Goal: Task Accomplishment & Management: Manage account settings

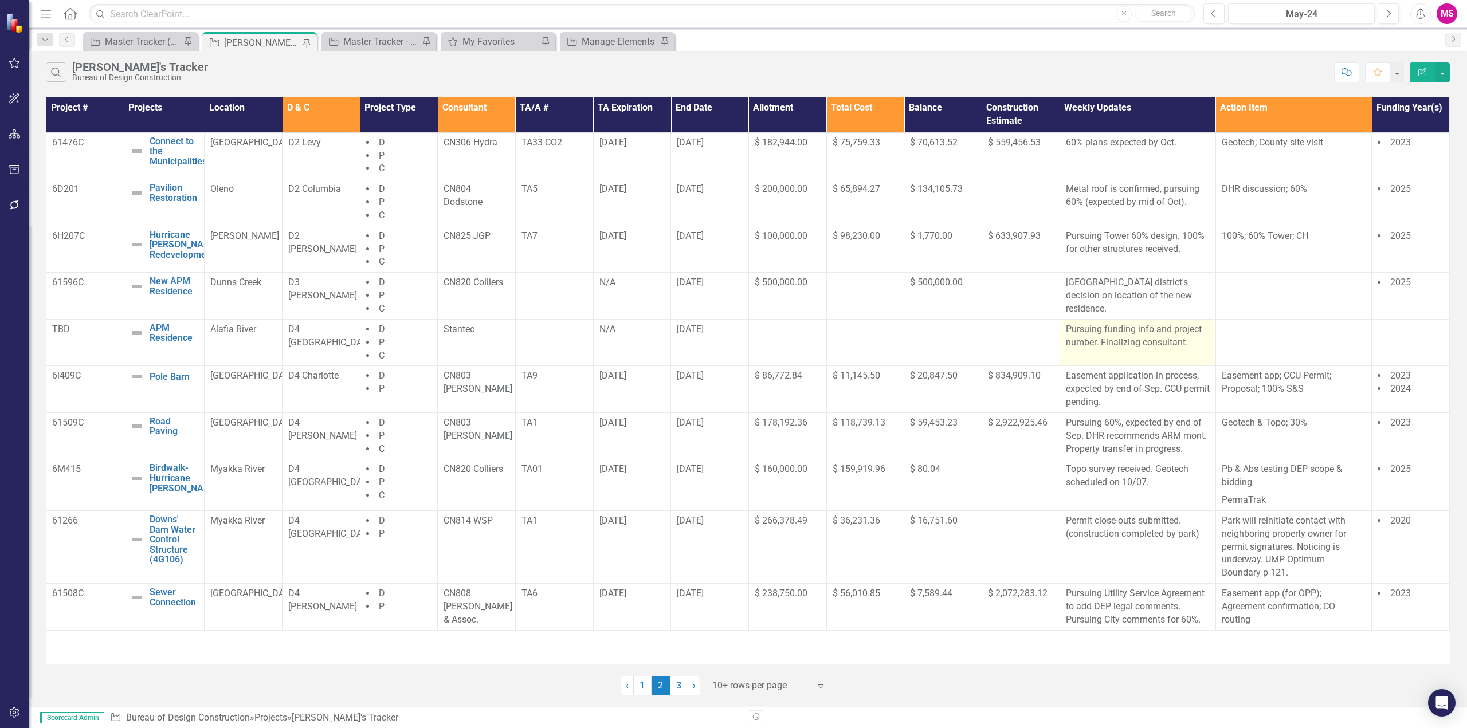
click at [1122, 336] on p "Pursuing funding info and project number. Finalizing consultant." at bounding box center [1138, 336] width 144 height 26
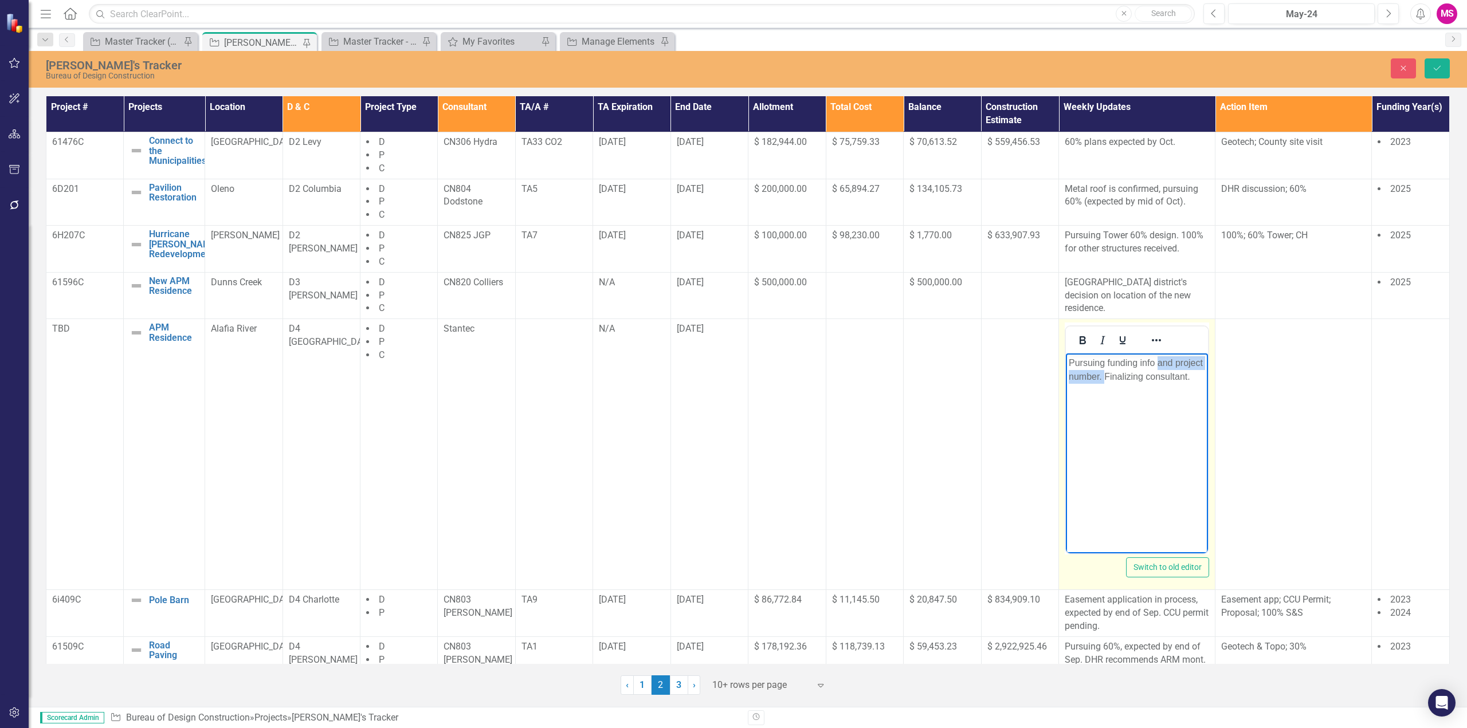
drag, startPoint x: 1158, startPoint y: 363, endPoint x: 1104, endPoint y: 372, distance: 54.7
click at [1104, 372] on p "Pursuing funding info and project number. Finalizing consultant." at bounding box center [1136, 369] width 136 height 27
click at [1110, 374] on p "Pursuing funding info Finalizing consultant." at bounding box center [1137, 369] width 136 height 27
click at [1071, 363] on p "Pursuing funding info." at bounding box center [1137, 363] width 136 height 14
click at [1071, 361] on p "Site scoping meeting on 9/29.Pursuing funding info." at bounding box center [1137, 369] width 136 height 27
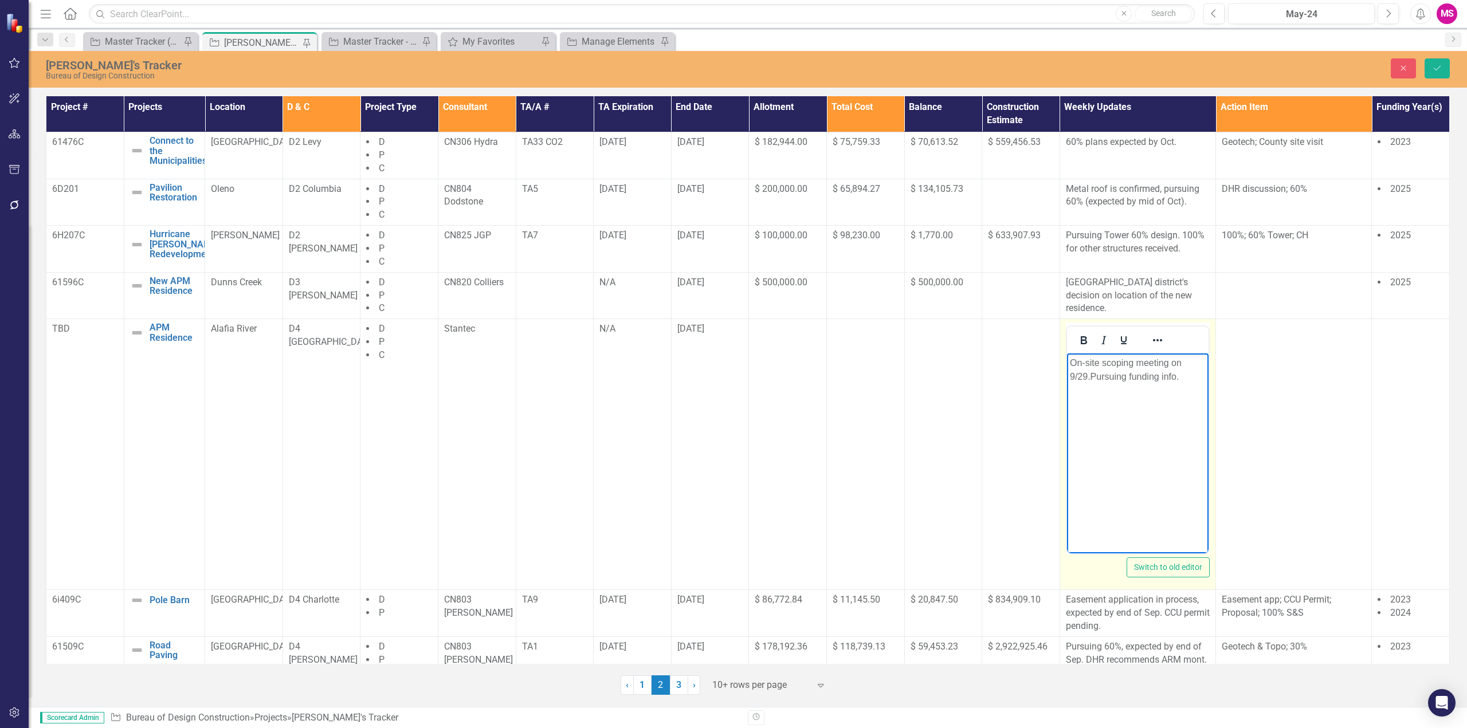
click at [1090, 378] on p "On-site scoping meeting on 9/29.Pursuing funding info." at bounding box center [1137, 369] width 136 height 27
click at [1169, 376] on p "On-site scoping meeting on 9/29. Pursuing funding info." at bounding box center [1137, 369] width 136 height 27
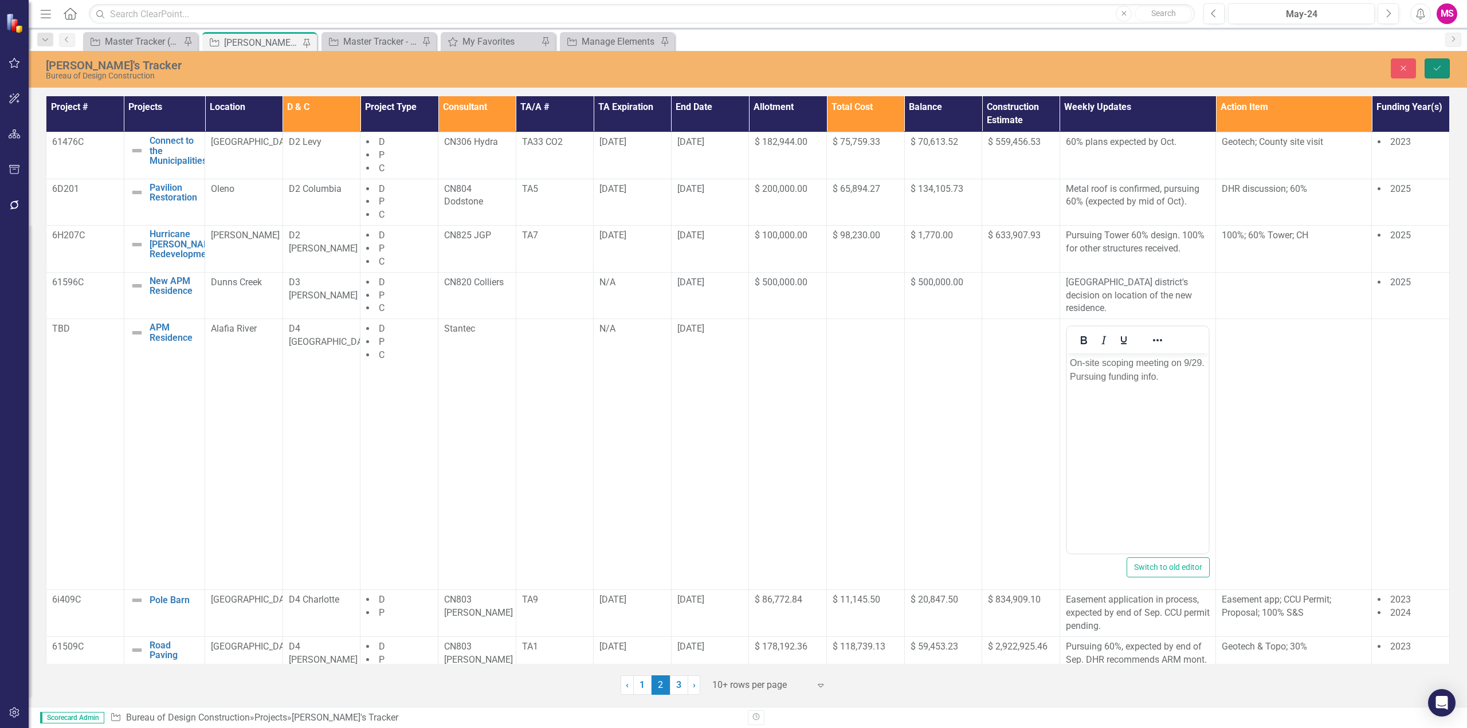
click at [1437, 63] on button "Save" at bounding box center [1436, 68] width 25 height 20
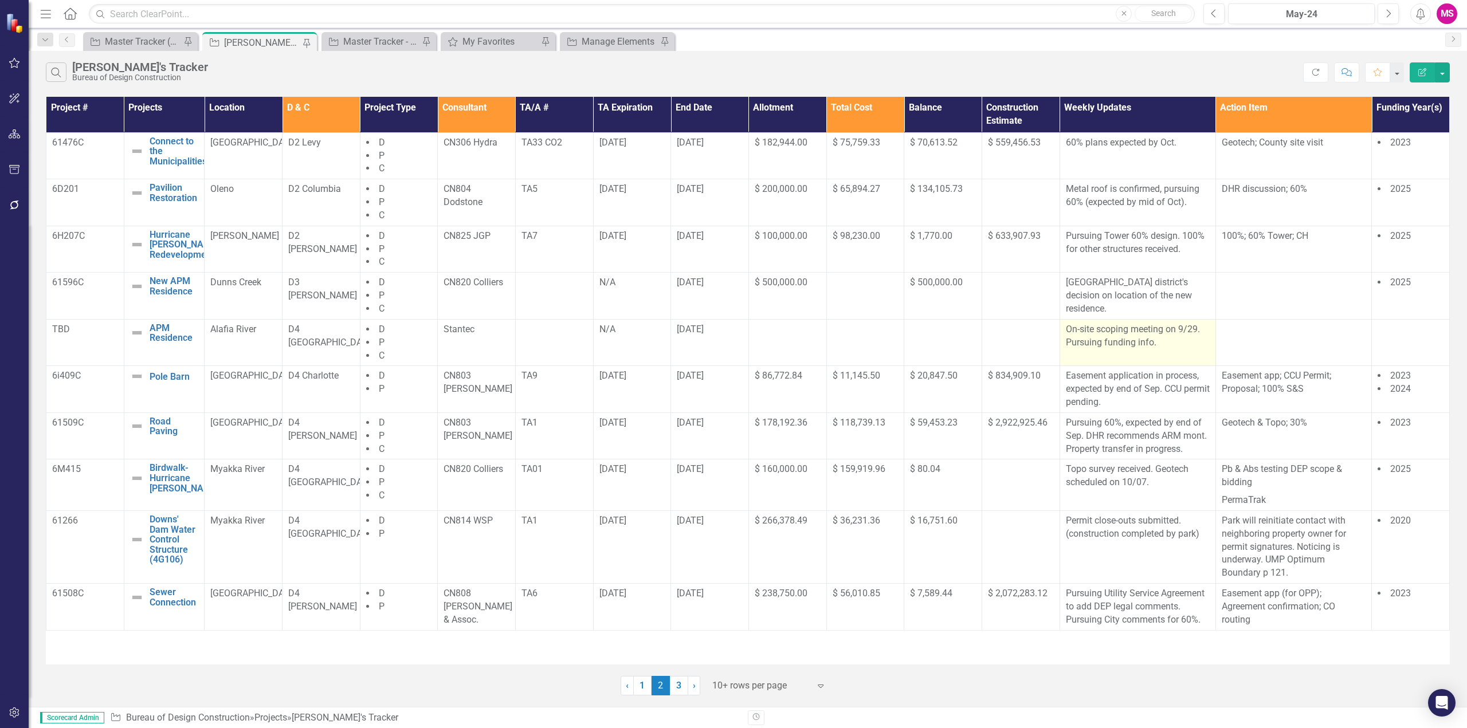
click at [1193, 343] on p "On-site scoping meeting on 9/29. Pursuing funding info." at bounding box center [1138, 336] width 144 height 26
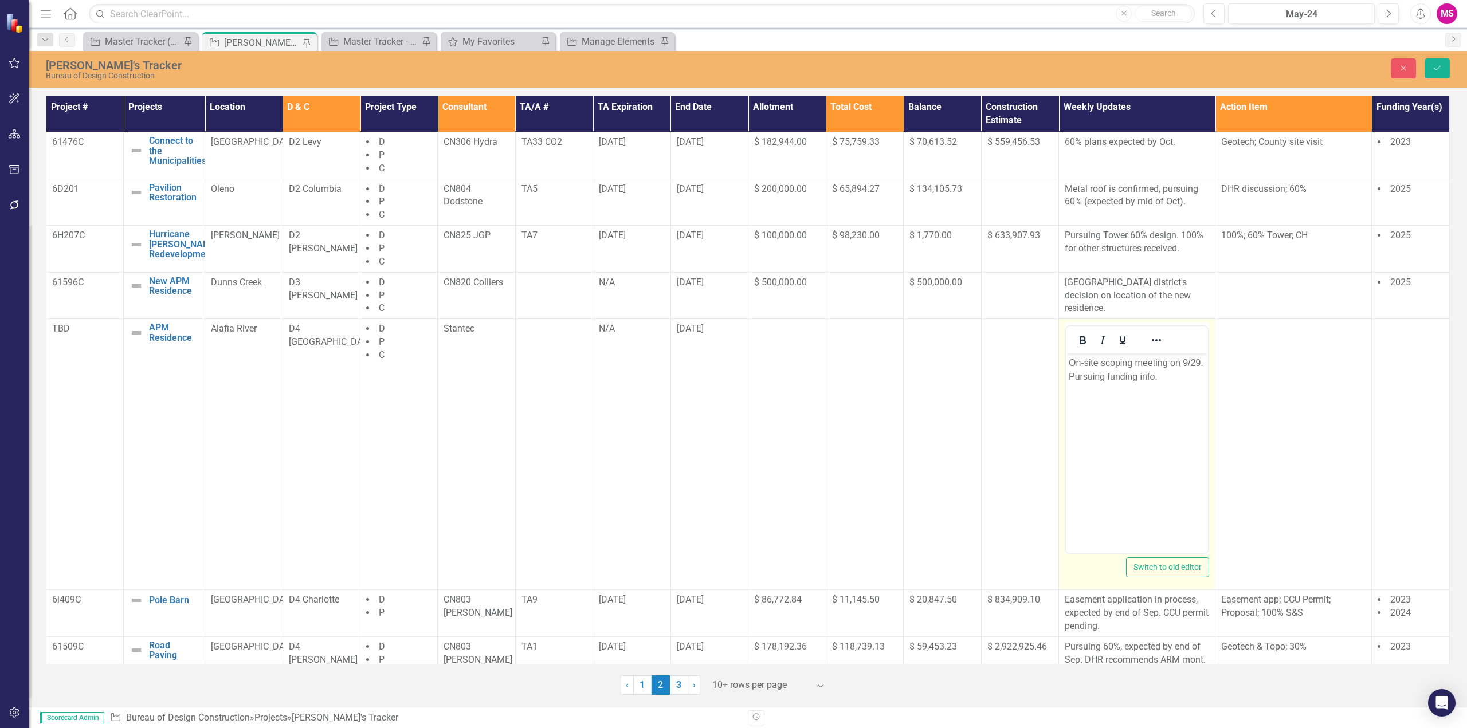
click at [1181, 373] on p "On-site scoping meeting on 9/29. Pursuing funding info." at bounding box center [1136, 369] width 136 height 27
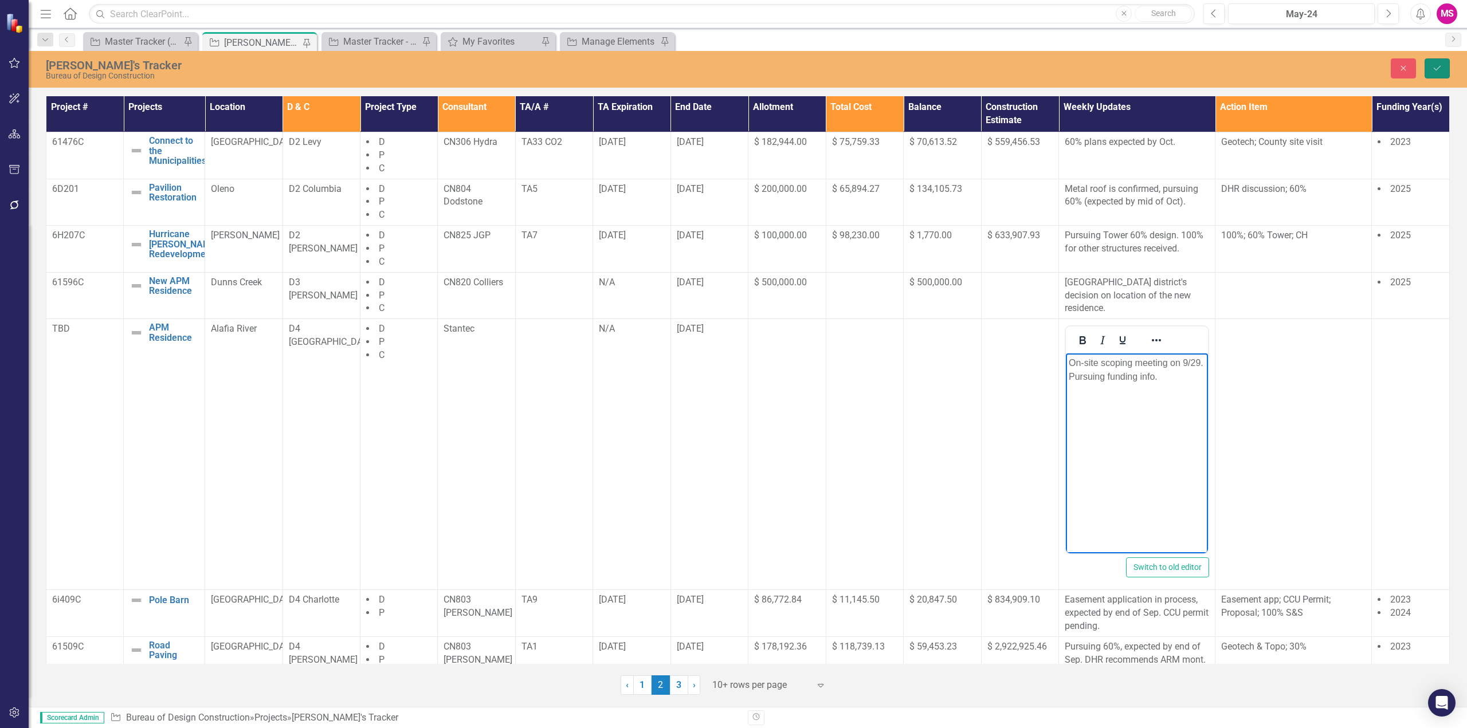
click at [1439, 63] on button "Save" at bounding box center [1436, 68] width 25 height 20
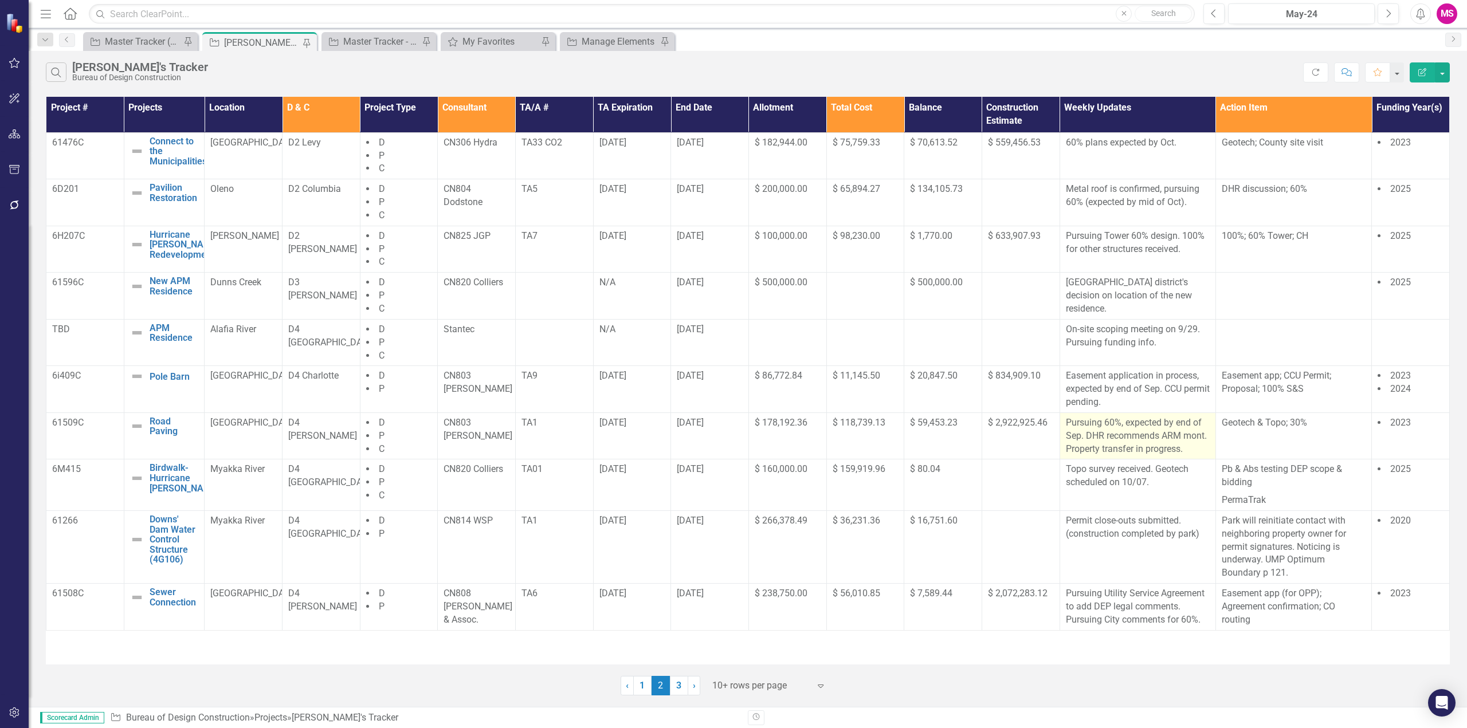
click at [1129, 441] on p "Pursuing 60%, expected by end of Sep. DHR recommends ARM mont. Property transfe…" at bounding box center [1138, 436] width 144 height 40
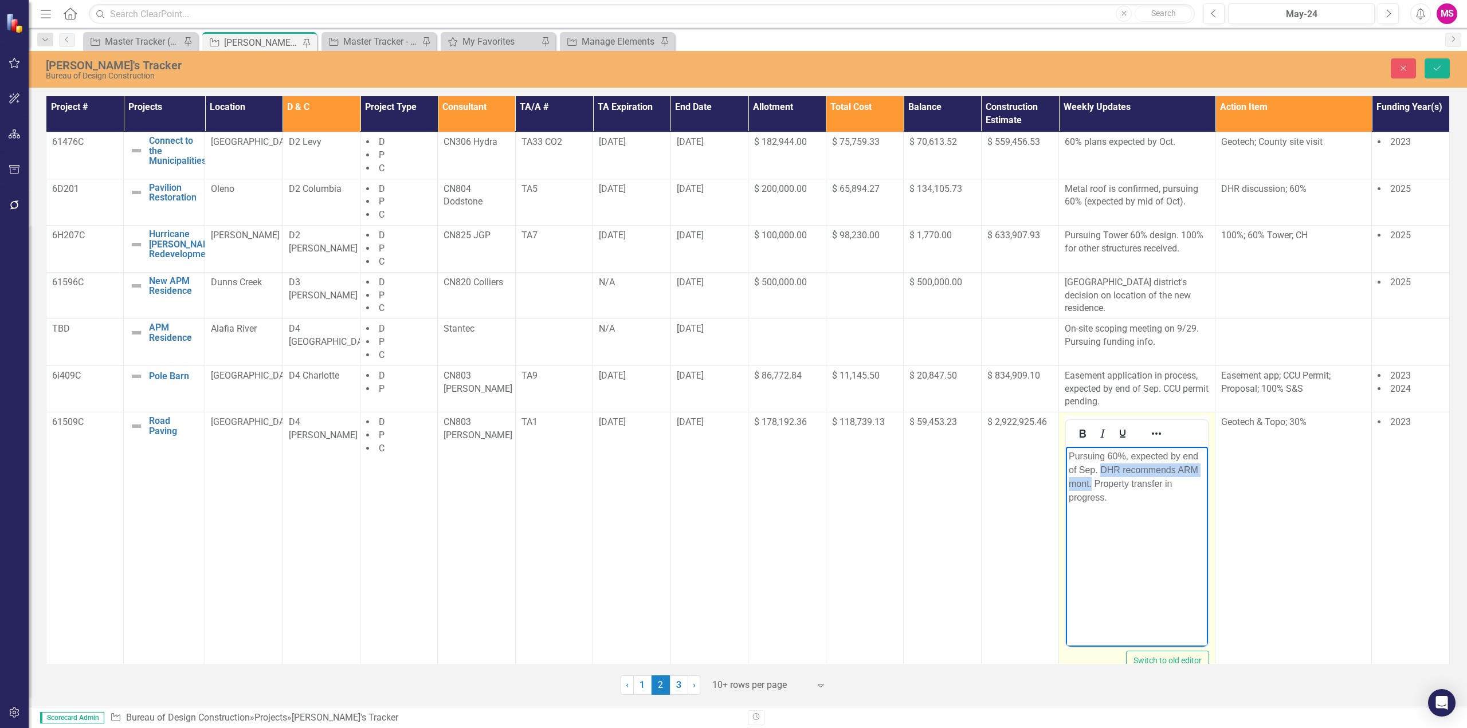
drag, startPoint x: 1102, startPoint y: 468, endPoint x: 1091, endPoint y: 478, distance: 15.0
click at [1091, 478] on p "Pursuing 60%, expected by end of Sep. DHR recommends ARM mont. Property transfe…" at bounding box center [1136, 477] width 136 height 55
click at [1101, 467] on p "Pursuing 60%, expected by end of Sep. [PERSON_NAME] Property transfer in progre…" at bounding box center [1137, 470] width 136 height 41
drag, startPoint x: 1179, startPoint y: 481, endPoint x: 2317, endPoint y: 937, distance: 1225.5
click at [1179, 481] on p "Pursuing 60%, expected by end of Sep. Finalizing decision on joint project with…" at bounding box center [1137, 484] width 136 height 69
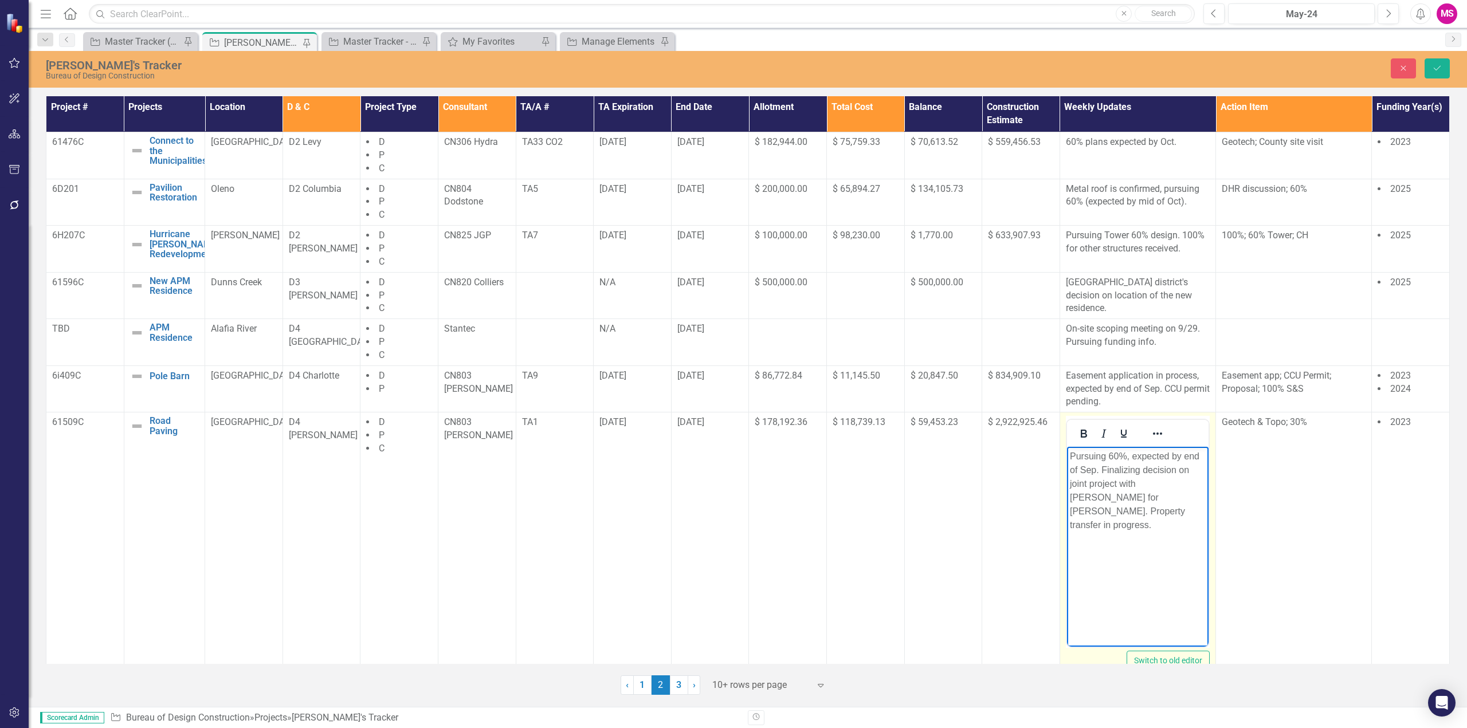
click at [1193, 483] on p "Pursuing 60%, expected by end of Sep. Finalizing decision on joint project with…" at bounding box center [1137, 491] width 136 height 82
drag, startPoint x: 1102, startPoint y: 469, endPoint x: 1202, endPoint y: 480, distance: 100.8
click at [1102, 469] on p "Pursuing 60%, expected by end of Sep. Finalizing decision on joint project with…" at bounding box center [1137, 491] width 136 height 82
click at [1129, 467] on p "Pursuing 60%, expected by end of Sep." at bounding box center [1137, 463] width 136 height 27
click at [1112, 481] on p "Pursuing 60%, expected by end of Sep. Finalizing decision on joint project with…" at bounding box center [1137, 491] width 136 height 82
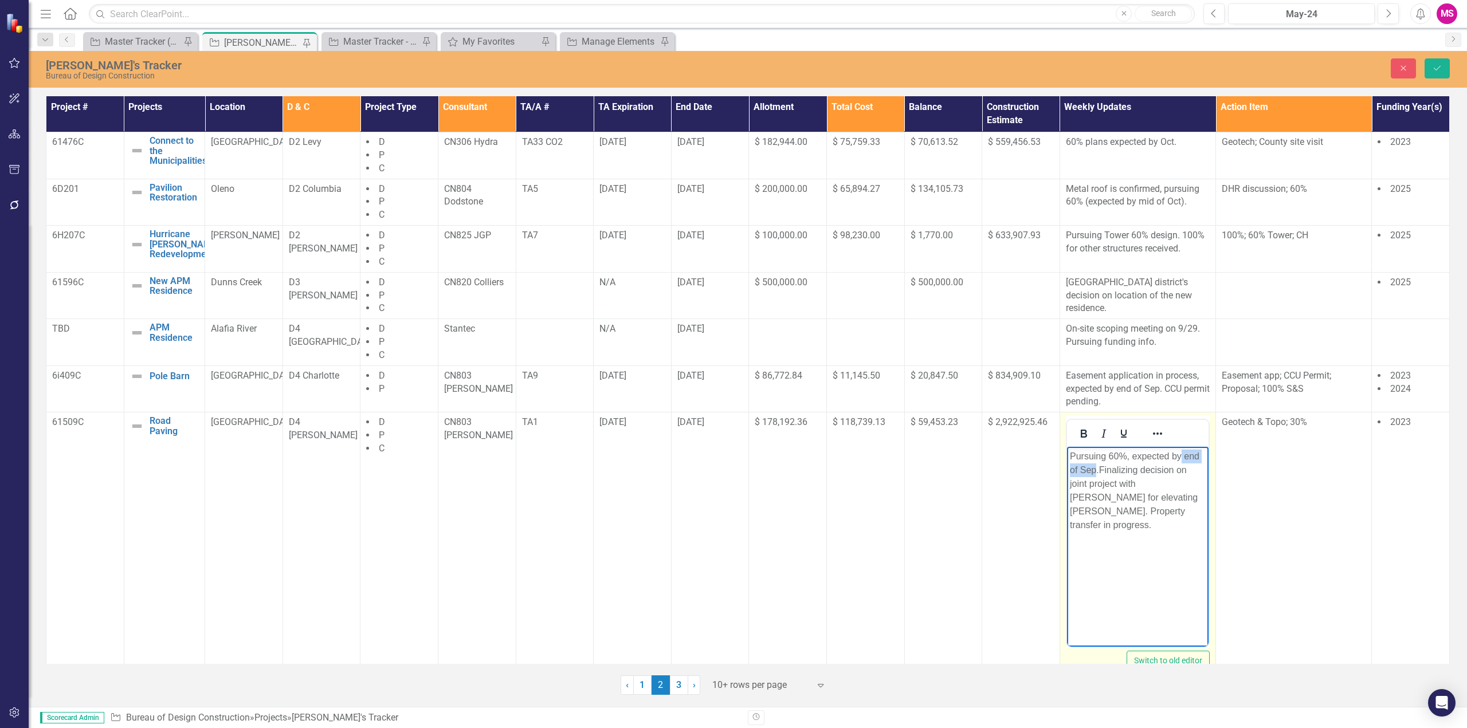
drag, startPoint x: 1182, startPoint y: 456, endPoint x: 1095, endPoint y: 468, distance: 87.9
click at [1095, 468] on p "Pursuing 60%, expected by end of Sep. Finalizing decision on joint project with…" at bounding box center [1137, 491] width 136 height 82
click at [1440, 69] on icon "Save" at bounding box center [1437, 68] width 10 height 8
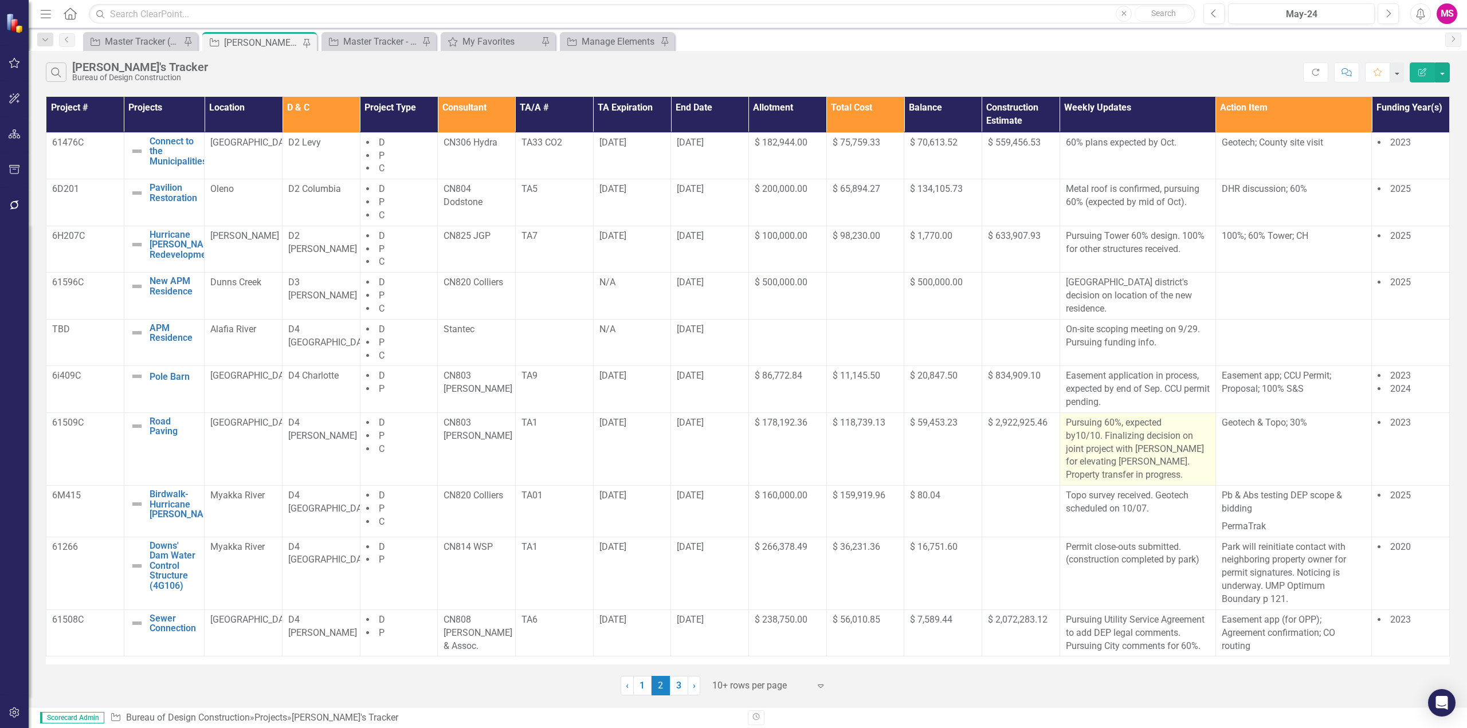
click at [1076, 437] on p "Pursuing 60%, expected by10/10. Finalizing decision on joint project with [PERS…" at bounding box center [1138, 448] width 144 height 65
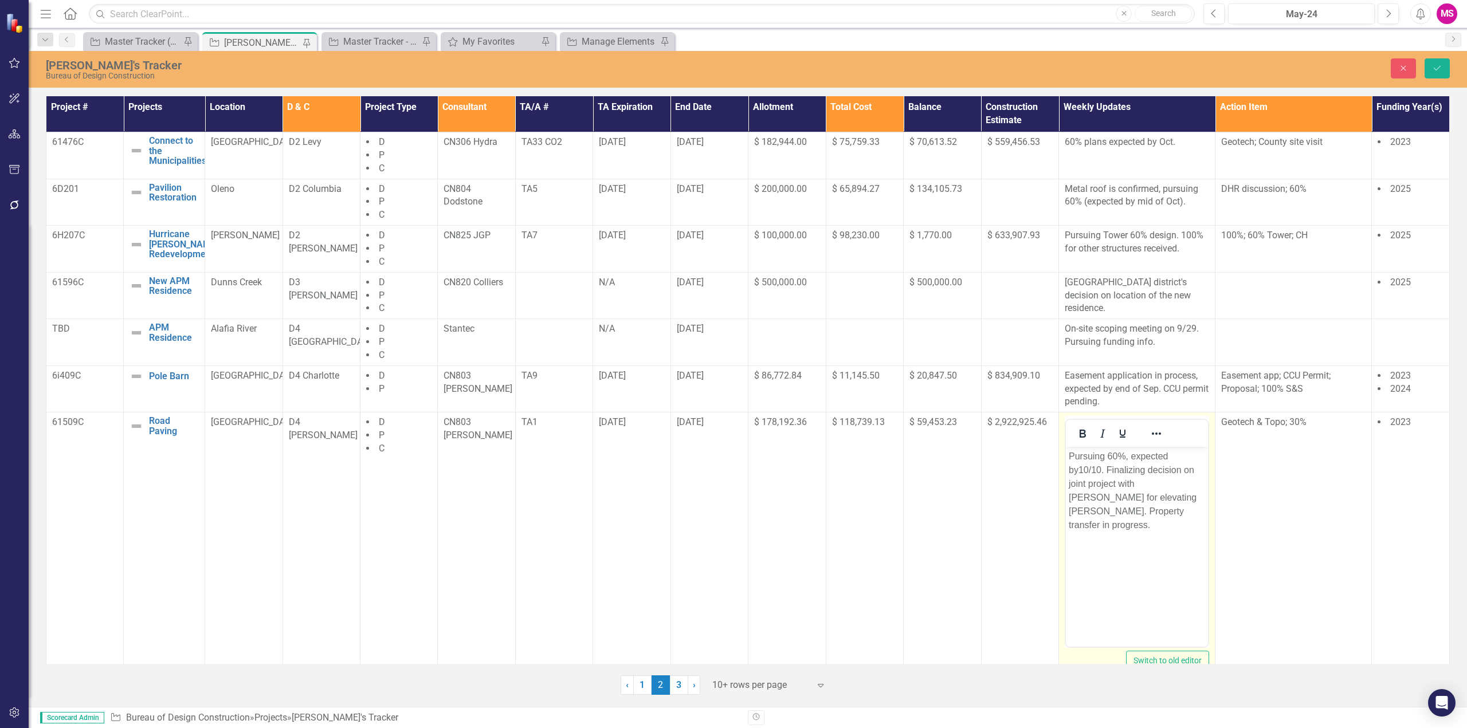
click at [1080, 470] on p "Pursuing 60%, expected by10/10. Finalizing decision on joint project with [PERS…" at bounding box center [1136, 491] width 136 height 82
click at [1129, 455] on p "Pursuing 60%, expected by 10/10. Finalizing decision on joint project with [PER…" at bounding box center [1137, 484] width 136 height 69
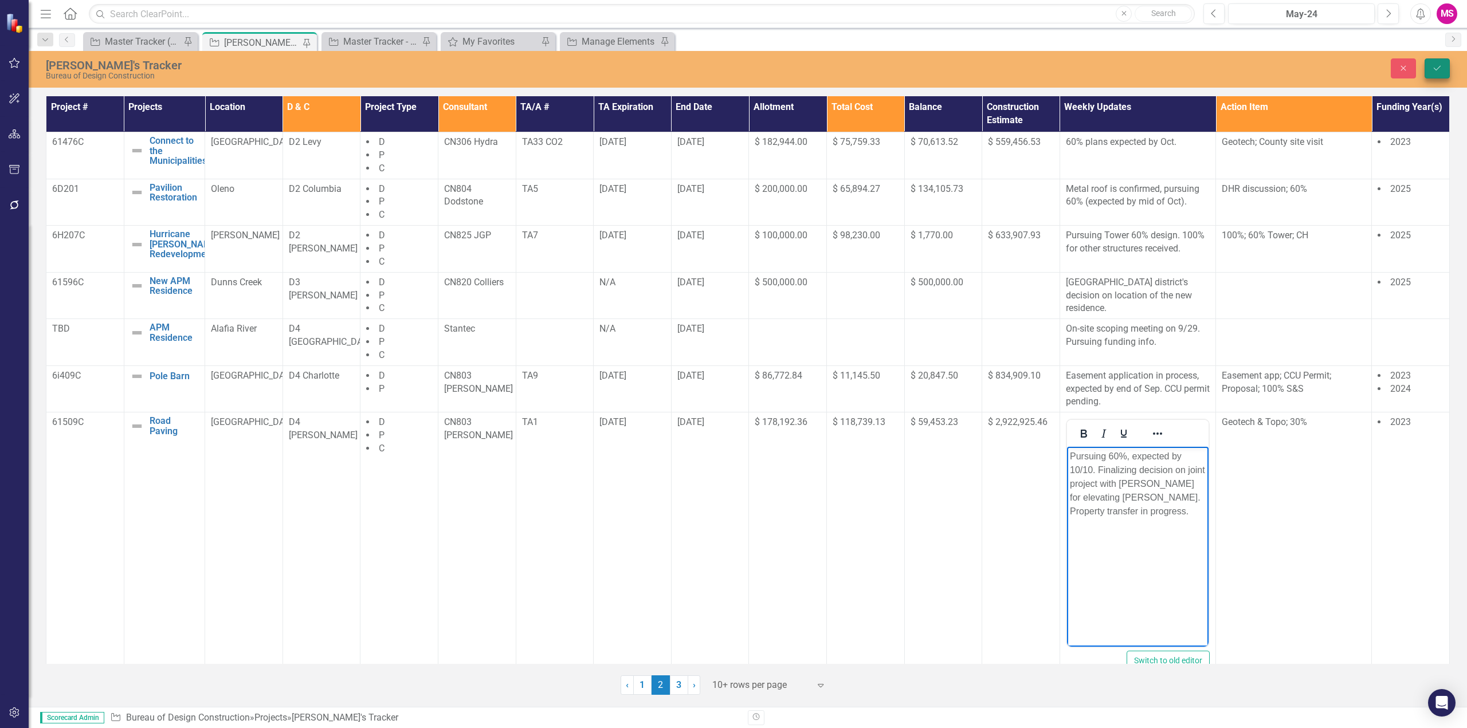
click at [1434, 67] on icon "Save" at bounding box center [1437, 68] width 10 height 8
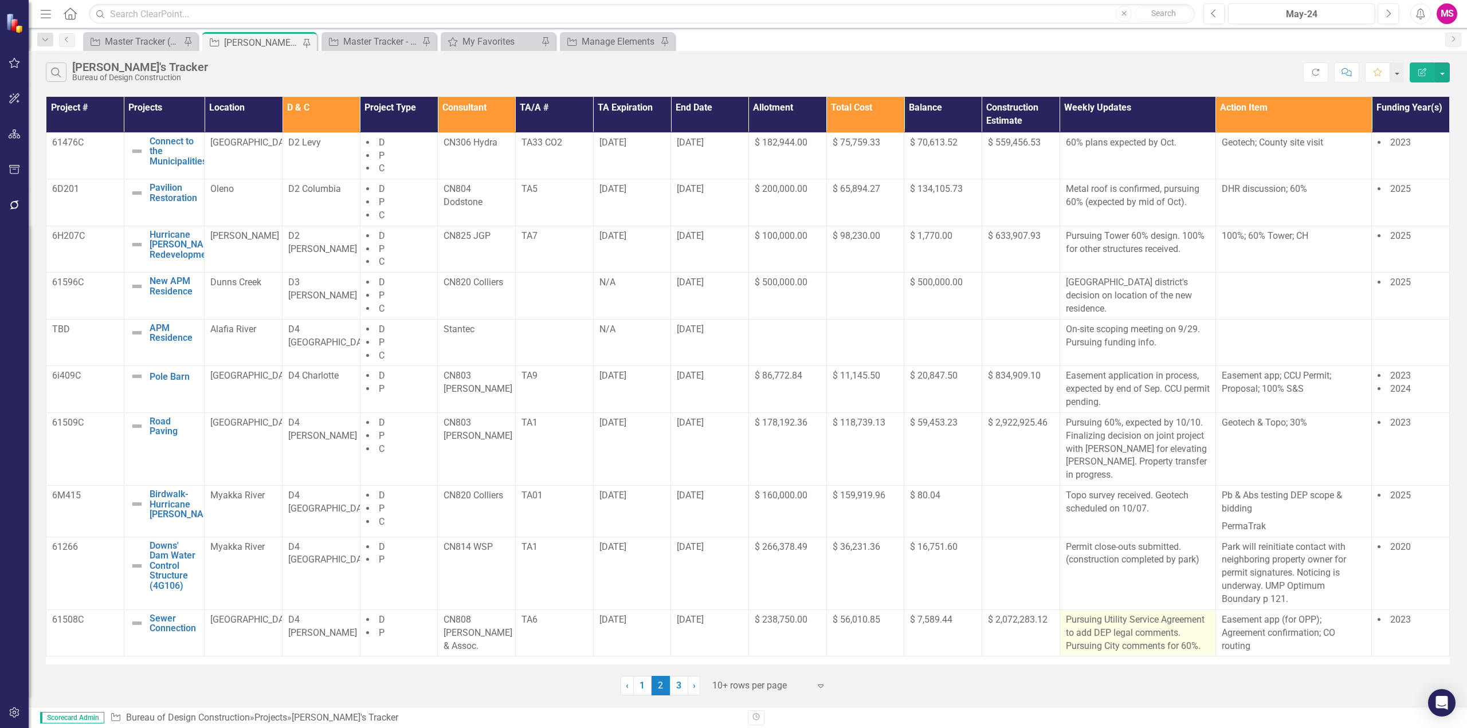
click at [1172, 623] on p "Pursuing Utility Service Agreement to add DEP legal comments. Pursuing City com…" at bounding box center [1138, 634] width 144 height 40
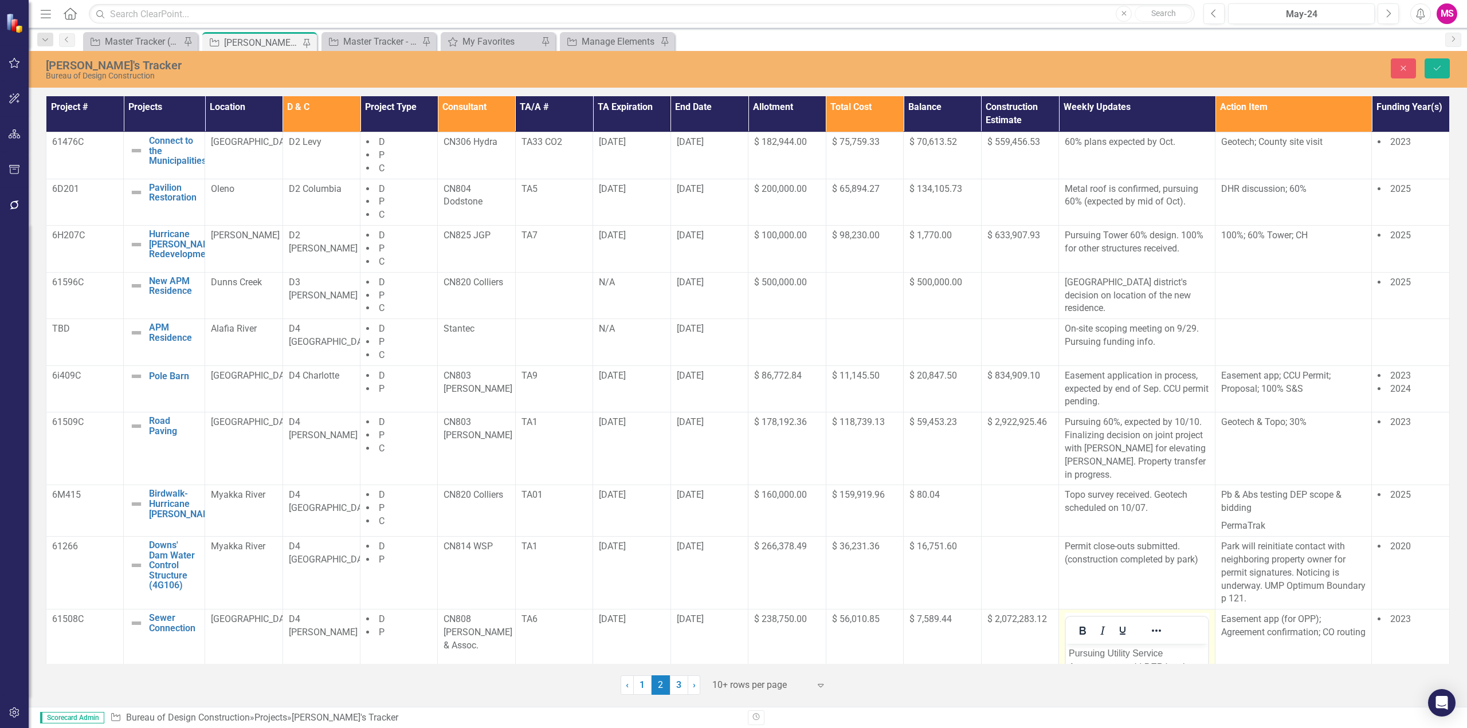
scroll to position [203, 0]
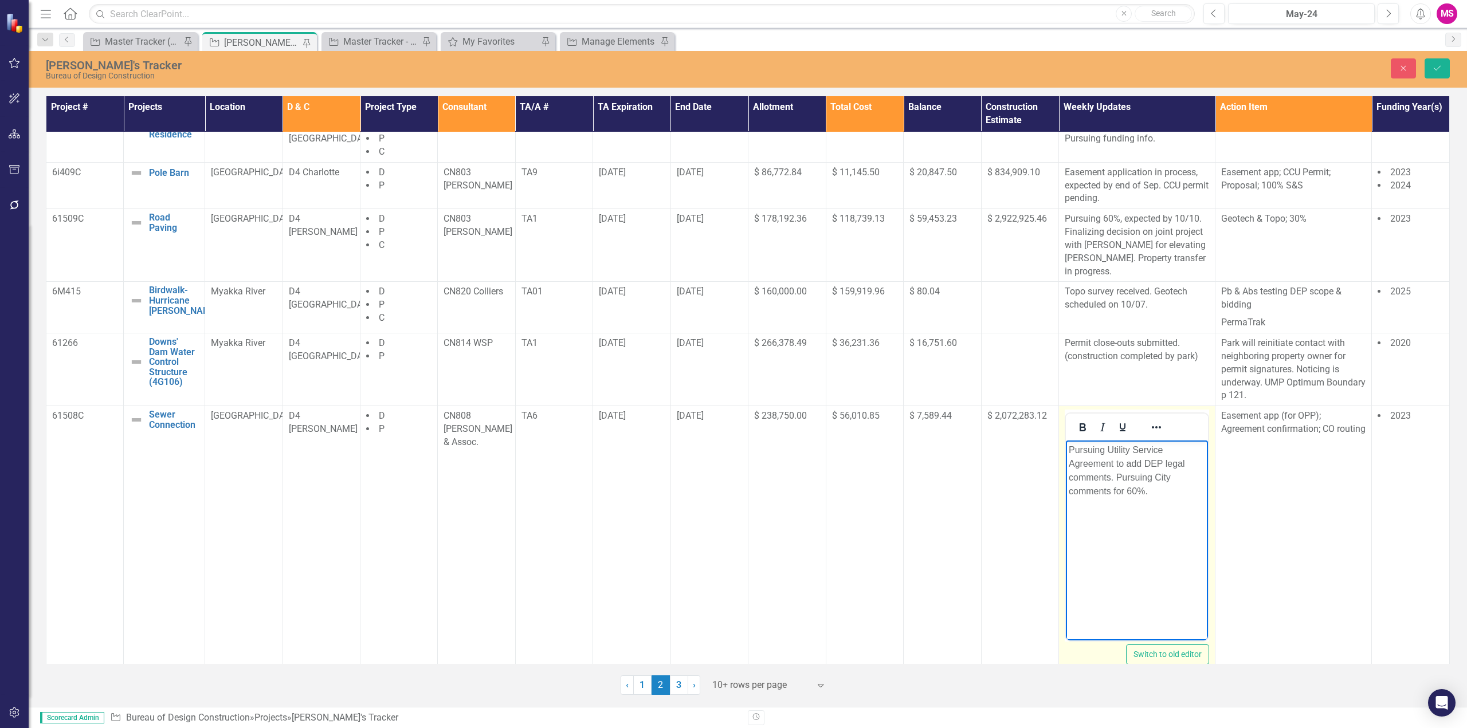
click at [1114, 478] on p "Pursuing Utility Service Agreement to add DEP legal comments. Pursuing City com…" at bounding box center [1136, 470] width 136 height 55
drag, startPoint x: 1110, startPoint y: 490, endPoint x: 1125, endPoint y: 502, distance: 18.7
click at [1125, 502] on p "Pursuing Utility Service Agreement to add DEP legal comments. Reinitiating City…" at bounding box center [1137, 477] width 136 height 69
drag, startPoint x: 1125, startPoint y: 492, endPoint x: 1164, endPoint y: 487, distance: 39.8
click at [1126, 491] on p "Pursuing Utility Service Agreement to add DEP legal comments. Reinitiating City…" at bounding box center [1137, 470] width 136 height 55
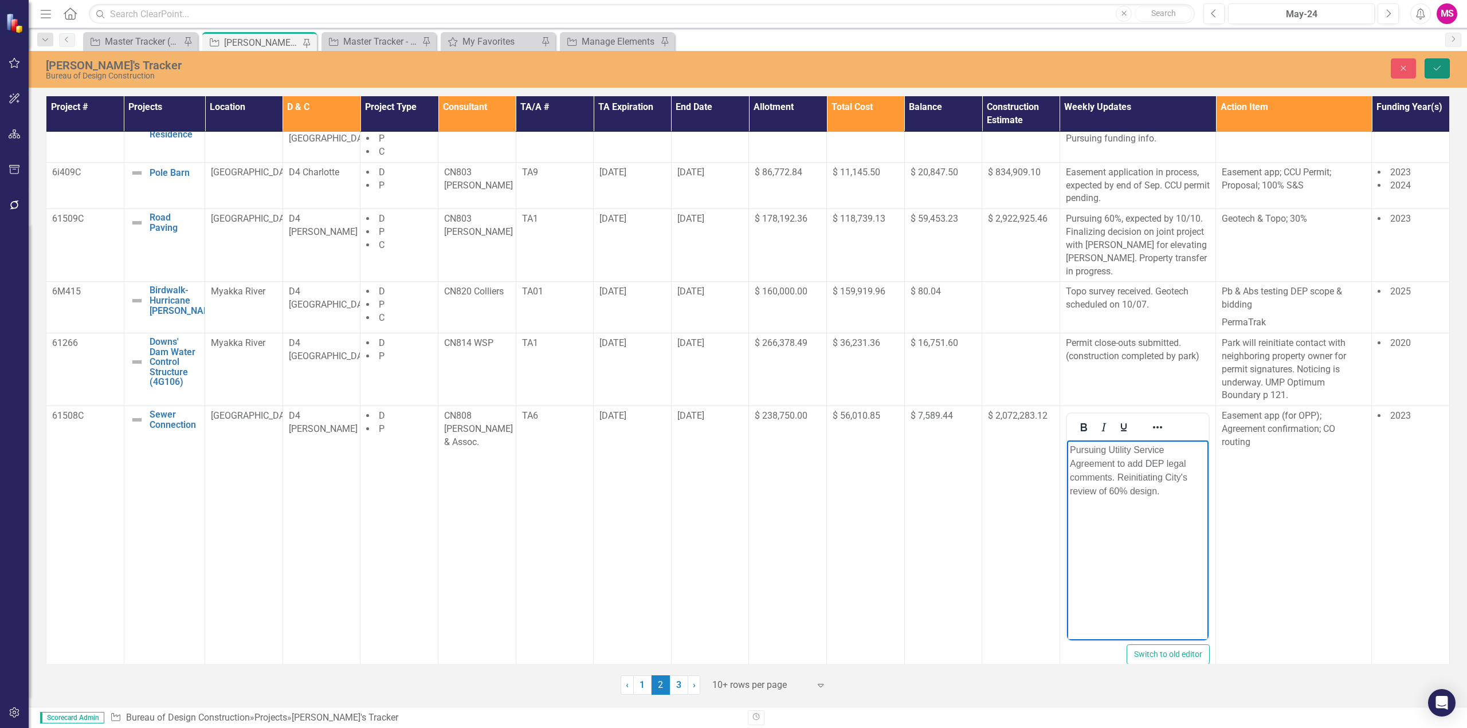
click at [1436, 61] on button "Save" at bounding box center [1436, 68] width 25 height 20
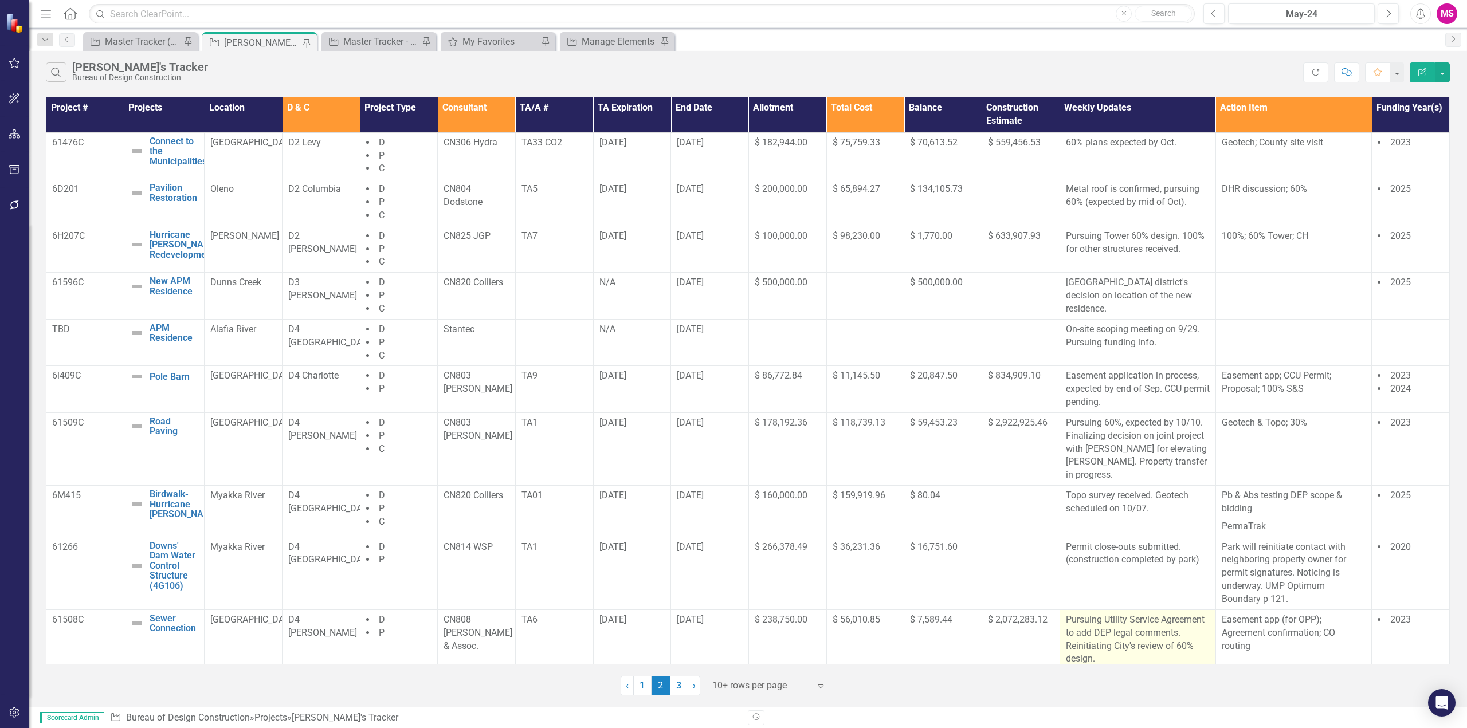
click at [1115, 616] on p "Pursuing Utility Service Agreement to add DEP legal comments. Reinitiating City…" at bounding box center [1138, 640] width 144 height 52
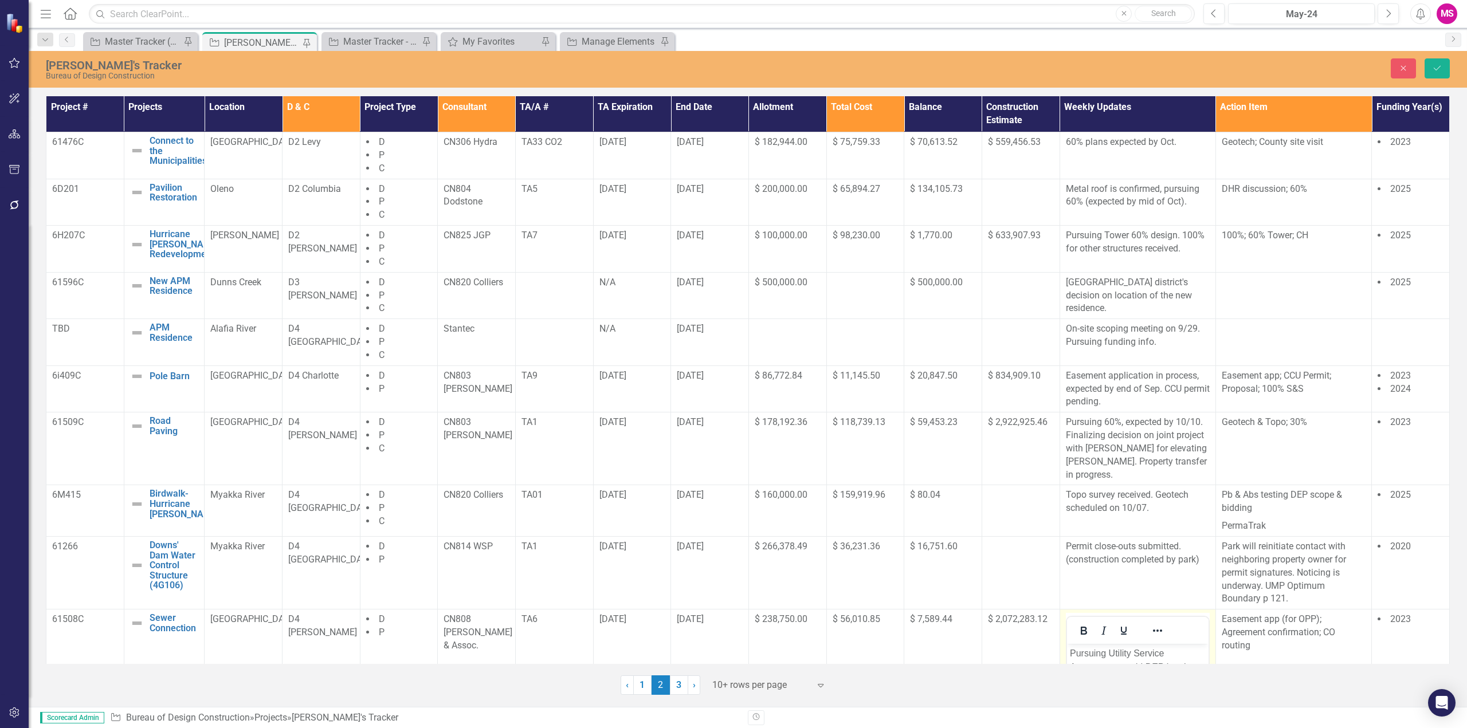
scroll to position [0, 0]
click at [1108, 650] on p "Pursuing Utility Service Agreement to add DEP legal comments. Reinitiating City…" at bounding box center [1136, 674] width 136 height 55
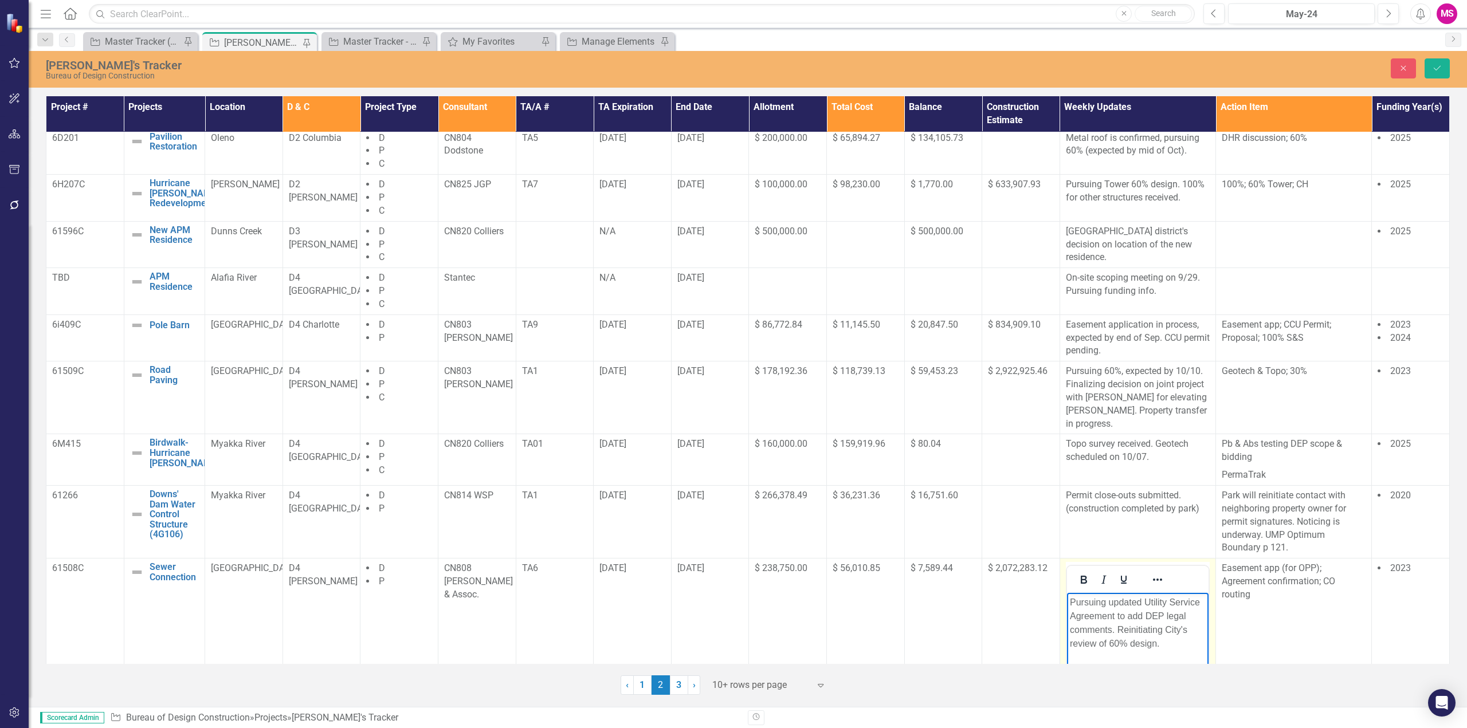
scroll to position [172, 0]
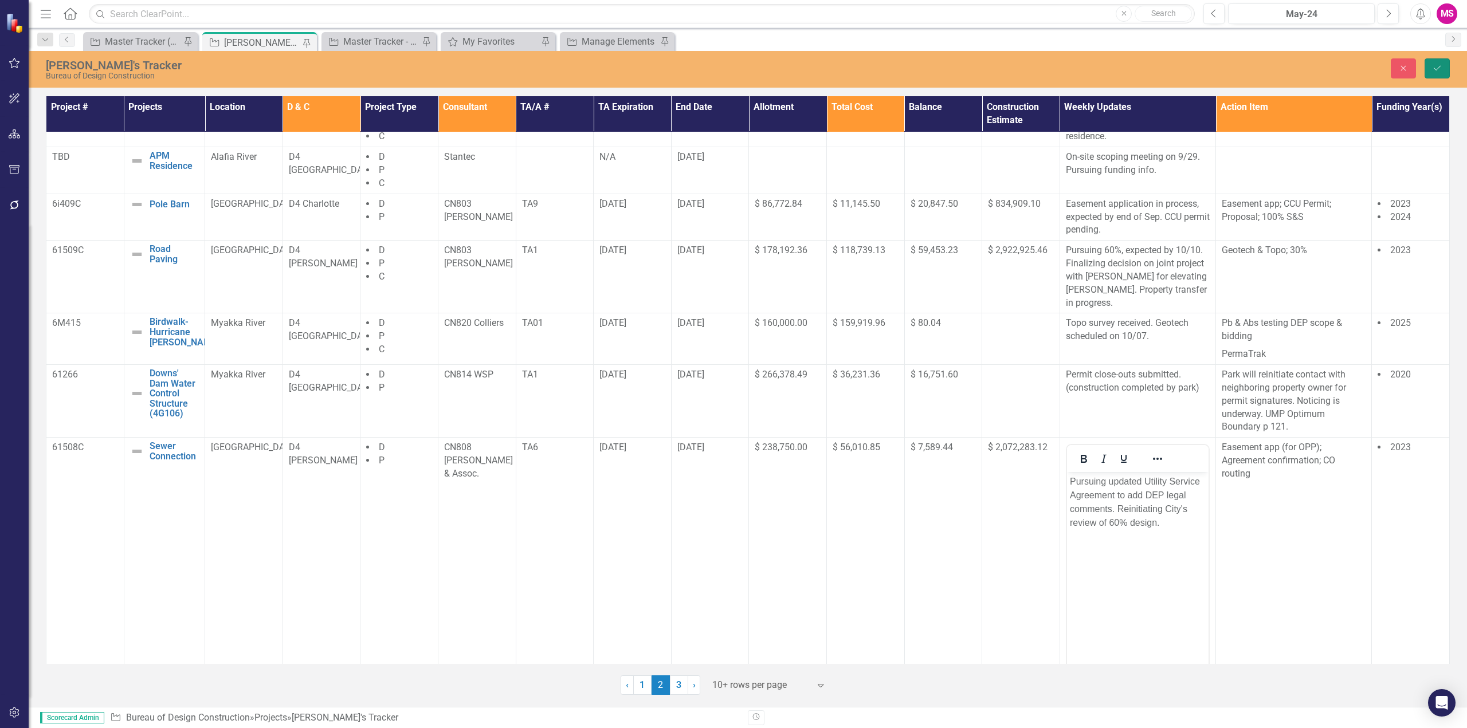
click at [1436, 69] on icon "Save" at bounding box center [1437, 68] width 10 height 8
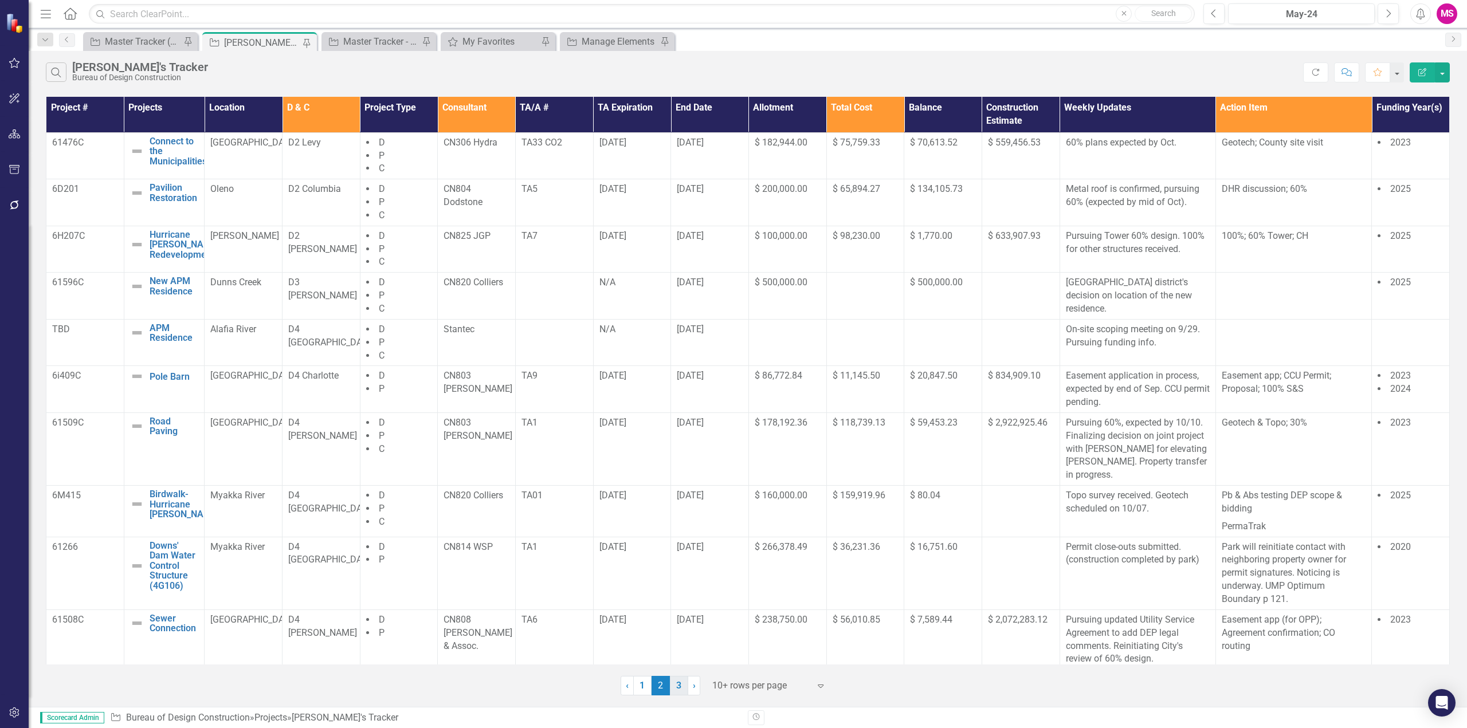
click at [677, 685] on link "3" at bounding box center [679, 685] width 18 height 19
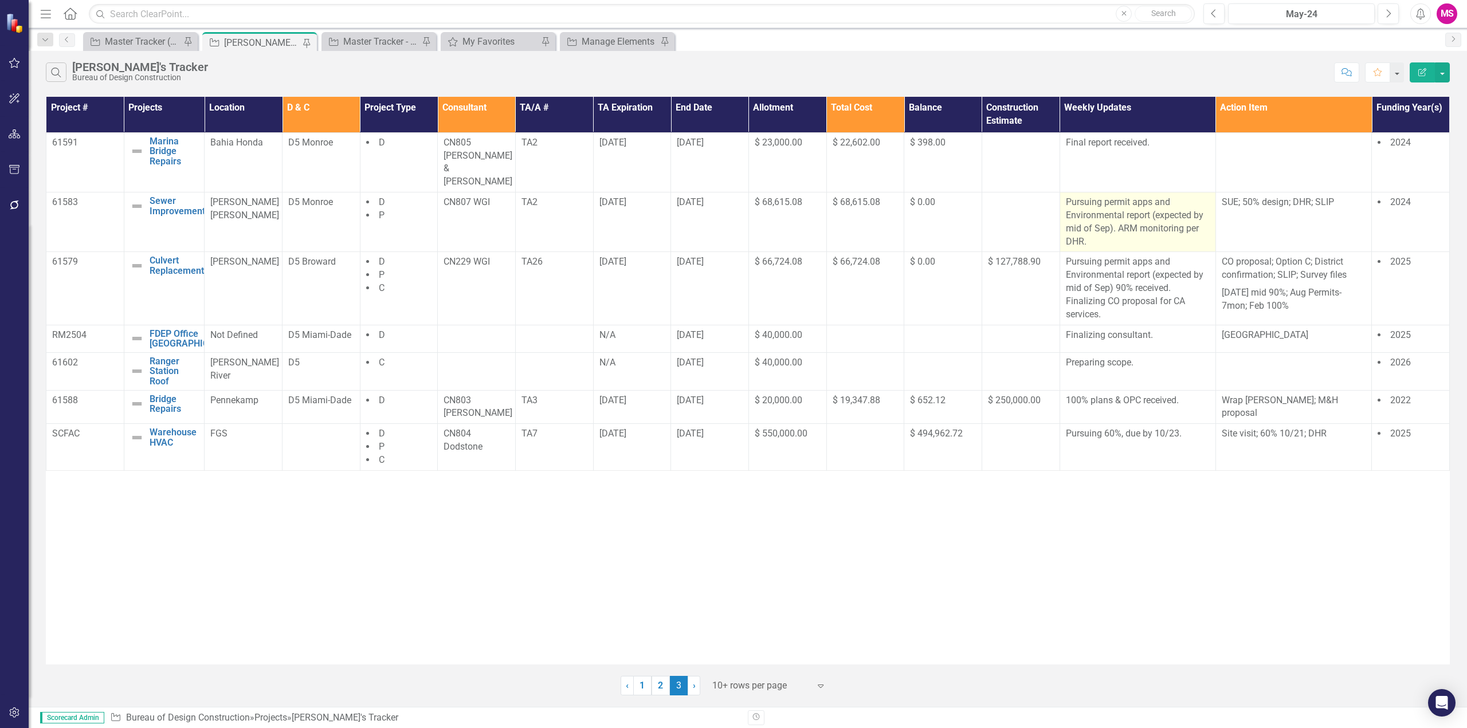
click at [1157, 198] on p "Pursuing permit apps and Environmental report (expected by mid of Sep). ARM mon…" at bounding box center [1138, 222] width 144 height 52
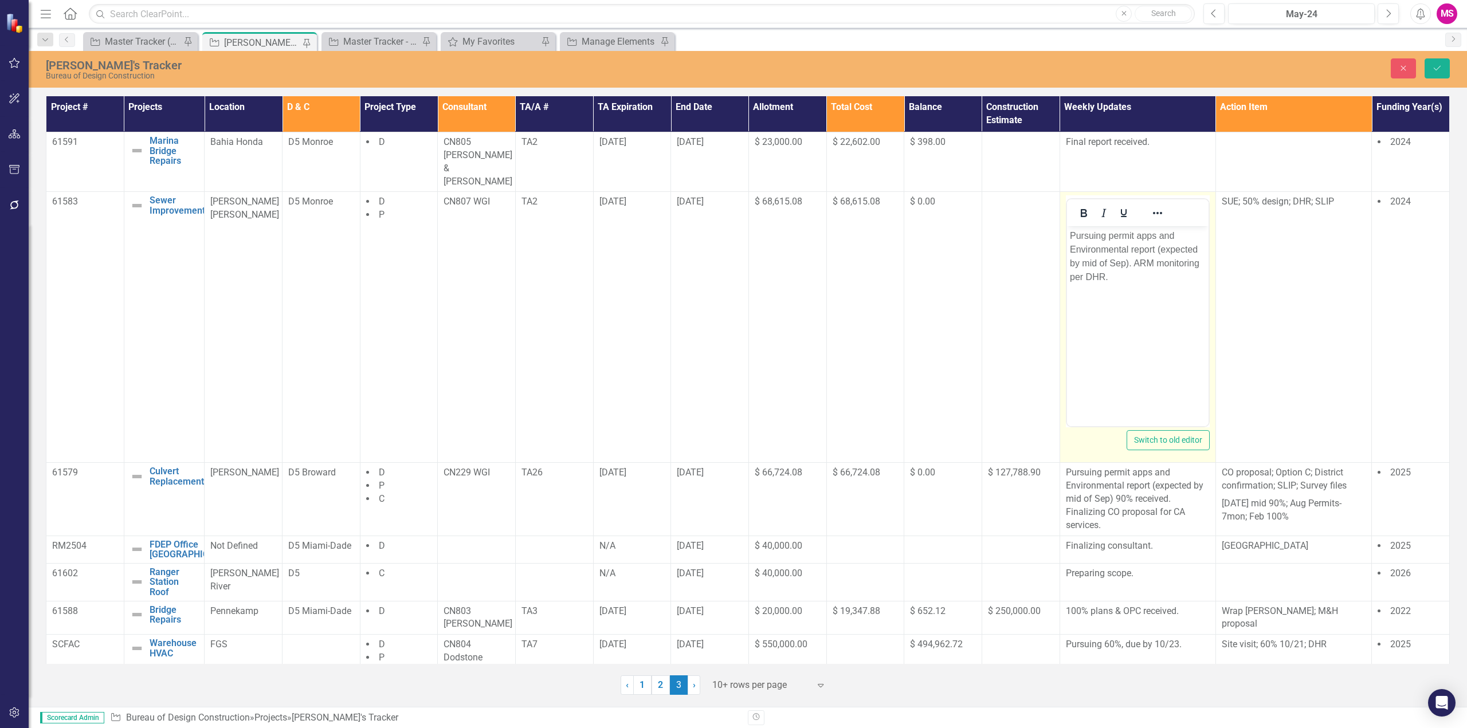
scroll to position [0, 0]
click at [1114, 262] on p "Pursuing permit apps and Environmental report (expected by mid of Sep). ARM mon…" at bounding box center [1137, 256] width 136 height 55
drag, startPoint x: 1130, startPoint y: 264, endPoint x: 1174, endPoint y: 301, distance: 58.5
click at [1174, 301] on body "Pursuing permit apps and Environmental report (expected by mid of Oct). ARM mon…" at bounding box center [1137, 312] width 142 height 172
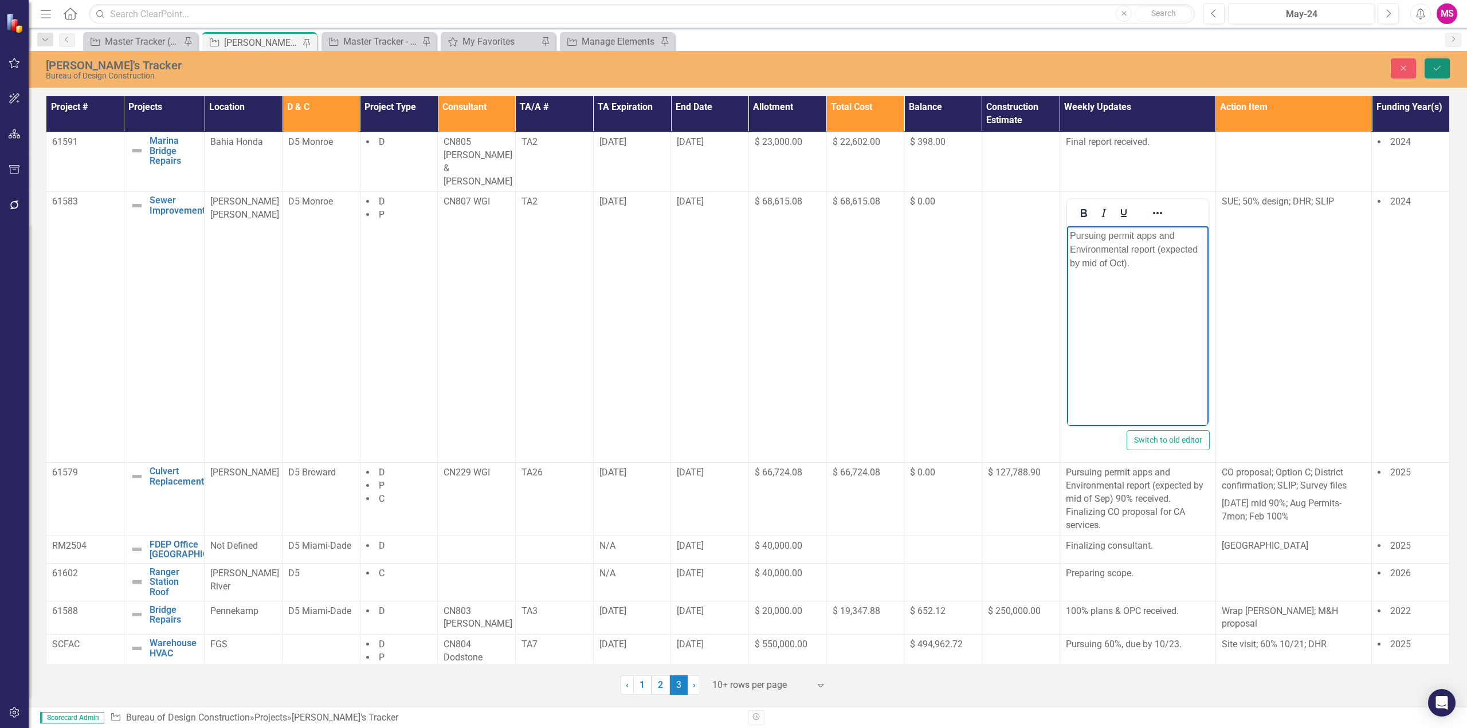
click at [1443, 64] on button "Save" at bounding box center [1436, 68] width 25 height 20
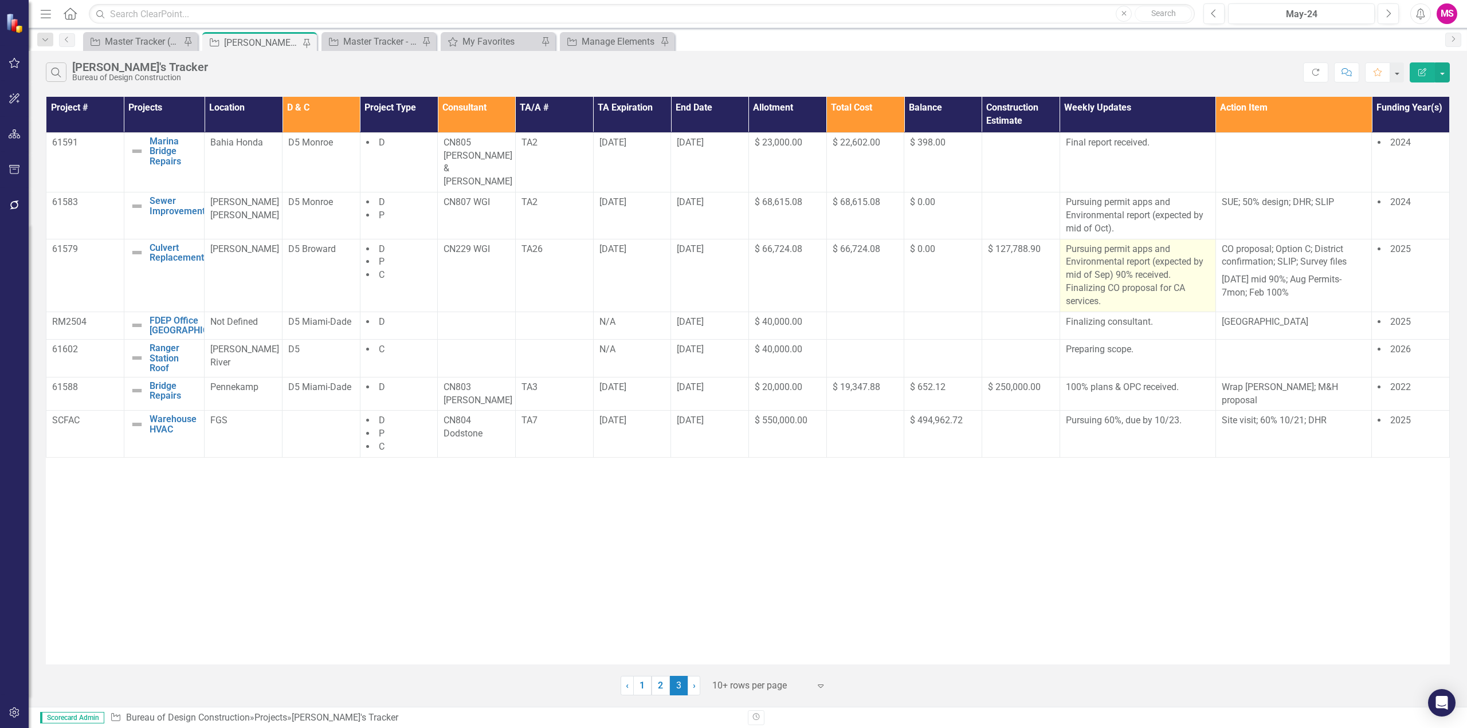
click at [1109, 256] on p "Pursuing permit apps and Environmental report (expected by mid of Sep) 90% rece…" at bounding box center [1138, 275] width 144 height 65
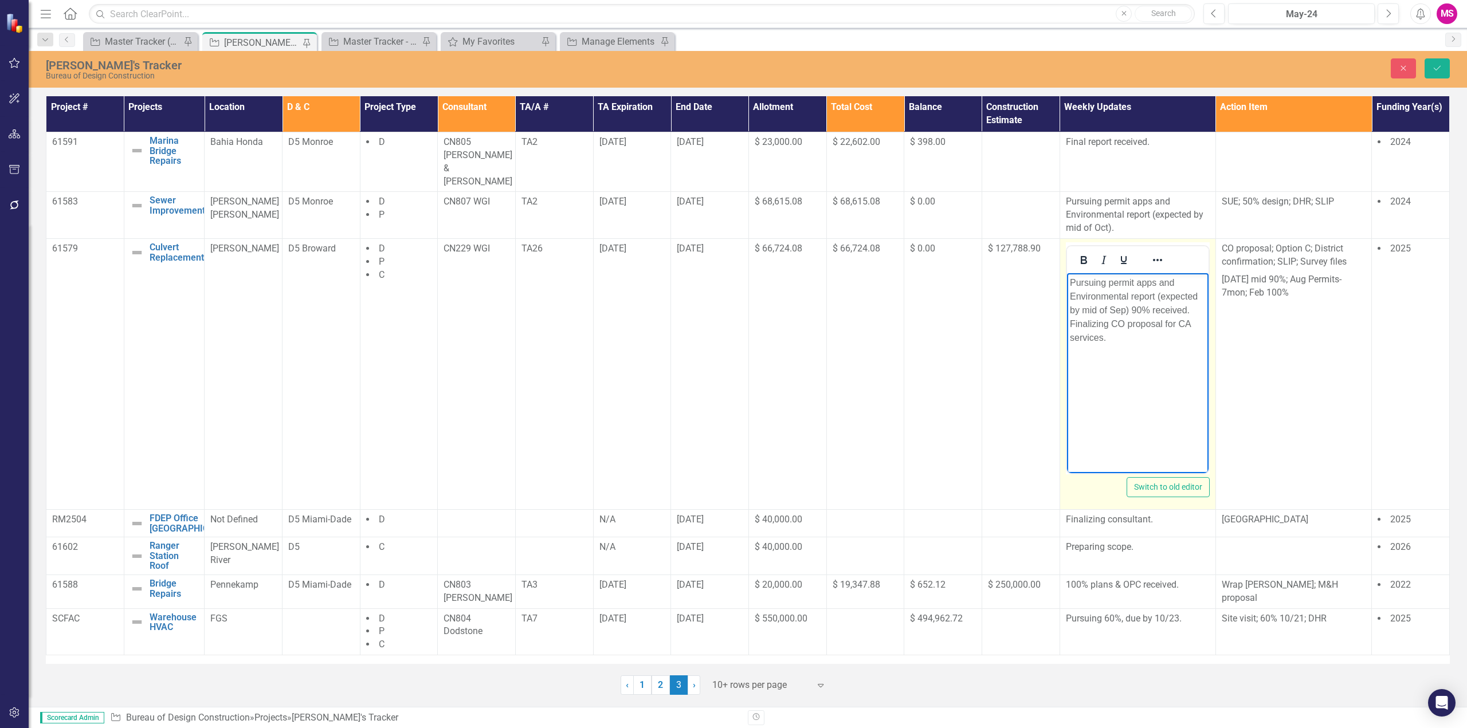
click at [1115, 308] on p "Pursuing permit apps and Environmental report (expected by mid of Sep) 90% rece…" at bounding box center [1137, 310] width 136 height 69
click at [1439, 68] on icon "Save" at bounding box center [1437, 68] width 10 height 8
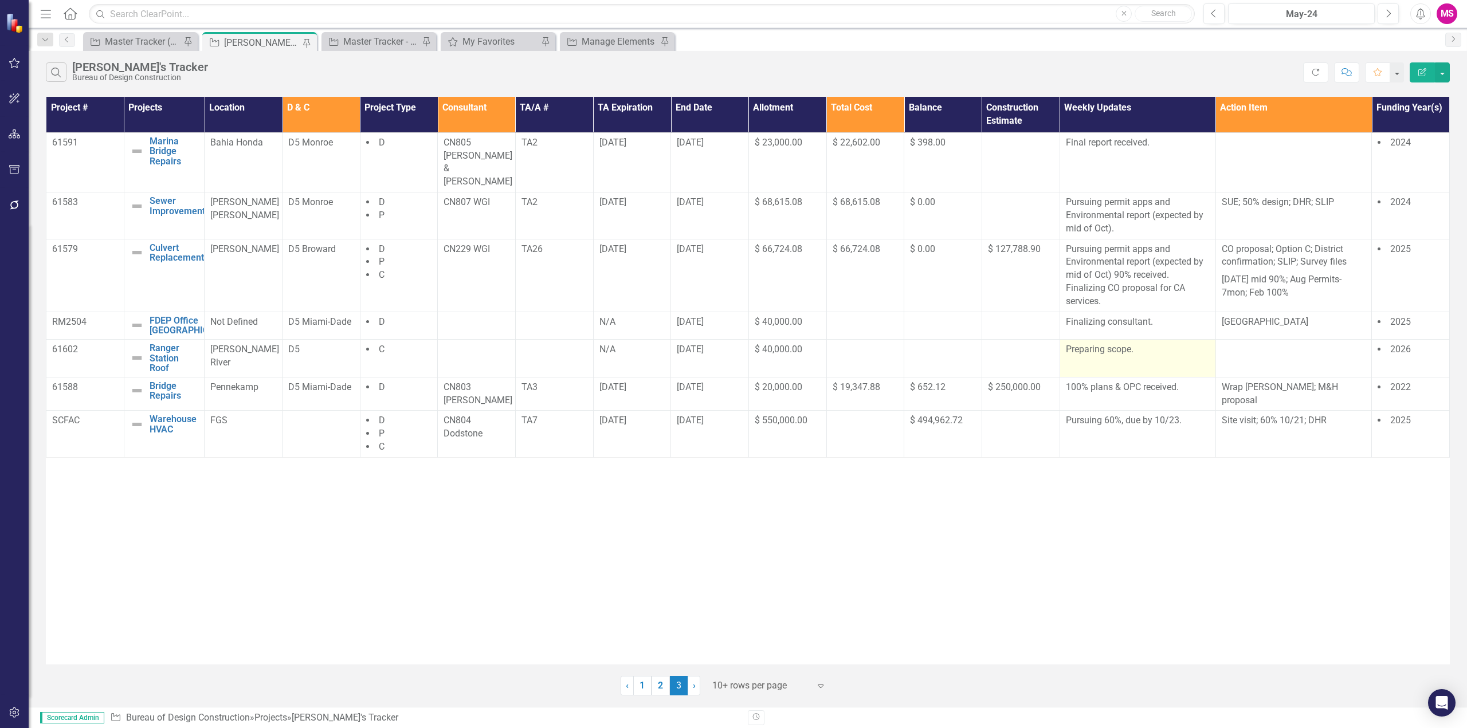
click at [1132, 346] on td "Preparing scope." at bounding box center [1137, 359] width 156 height 38
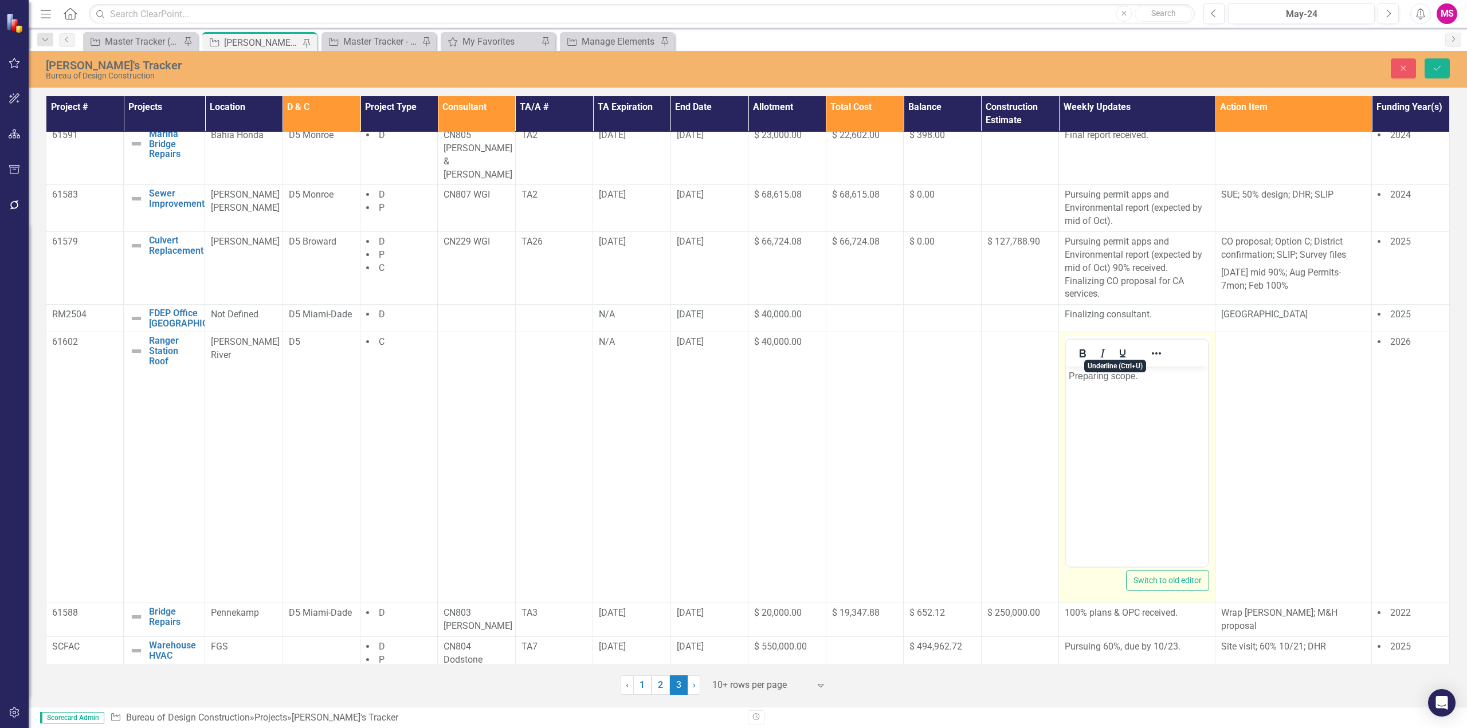
scroll to position [9, 0]
click at [640, 687] on link "1" at bounding box center [642, 684] width 18 height 19
click at [1405, 64] on icon "Close" at bounding box center [1403, 68] width 10 height 8
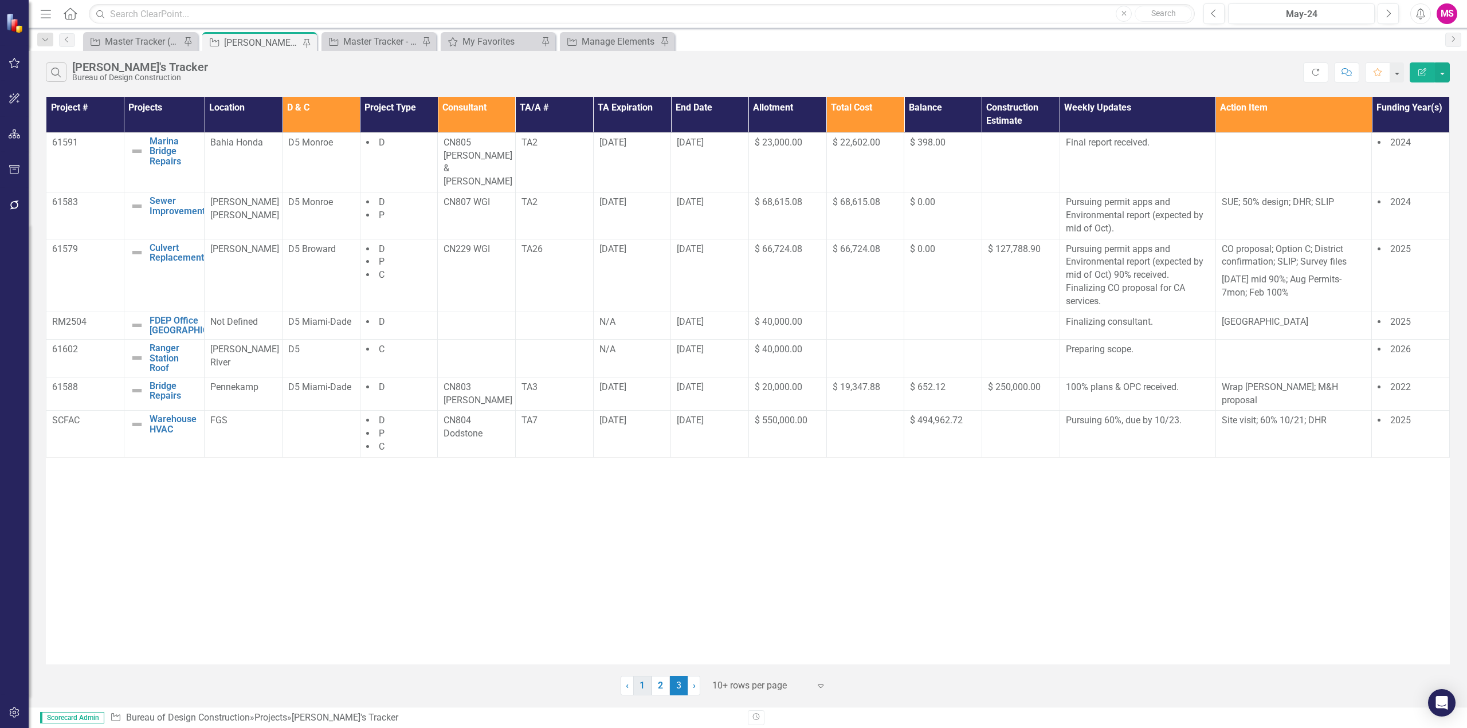
click at [644, 689] on link "1" at bounding box center [642, 685] width 18 height 19
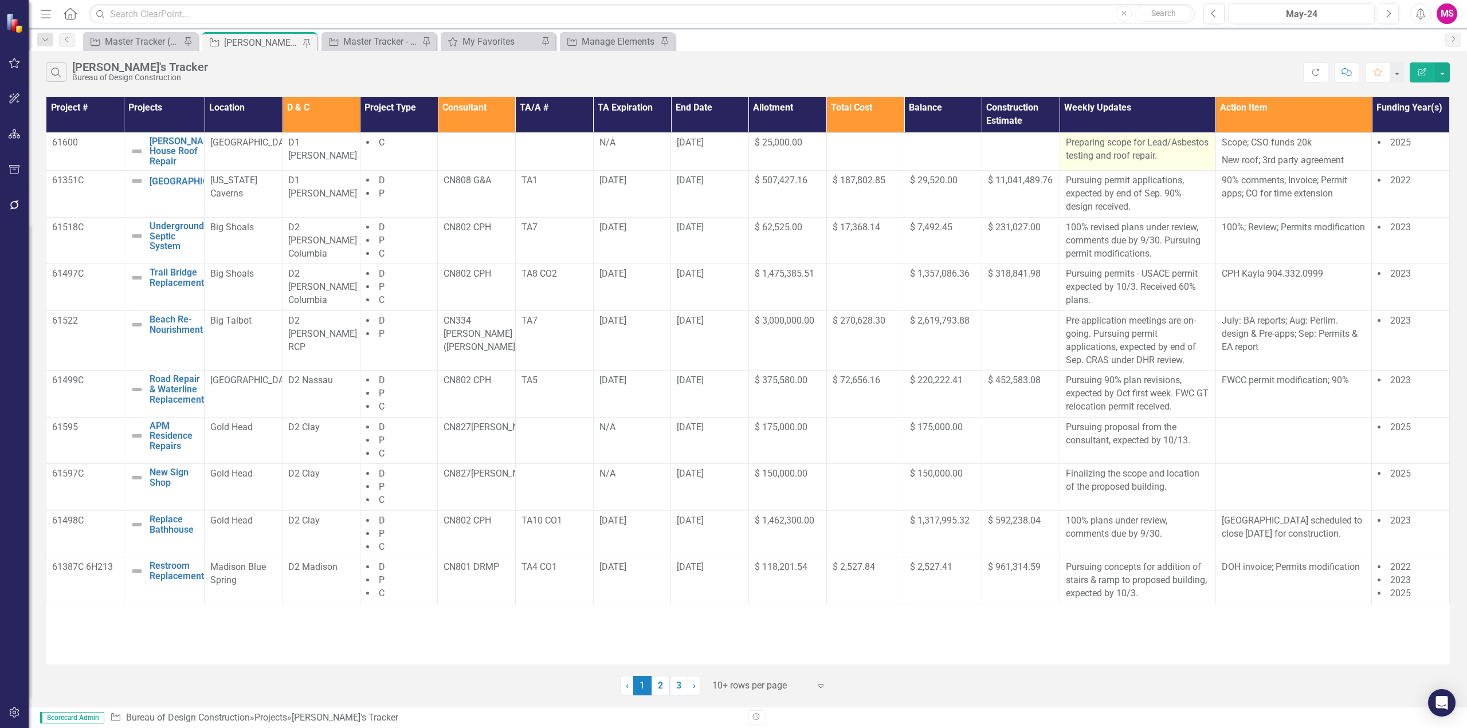
click at [1105, 151] on p "Preparing scope for Lead/Asbestos testing and roof repair." at bounding box center [1138, 149] width 144 height 26
click at [1107, 163] on p "Preparing scope for Lead/Asbestos testing and roof repair." at bounding box center [1138, 149] width 144 height 26
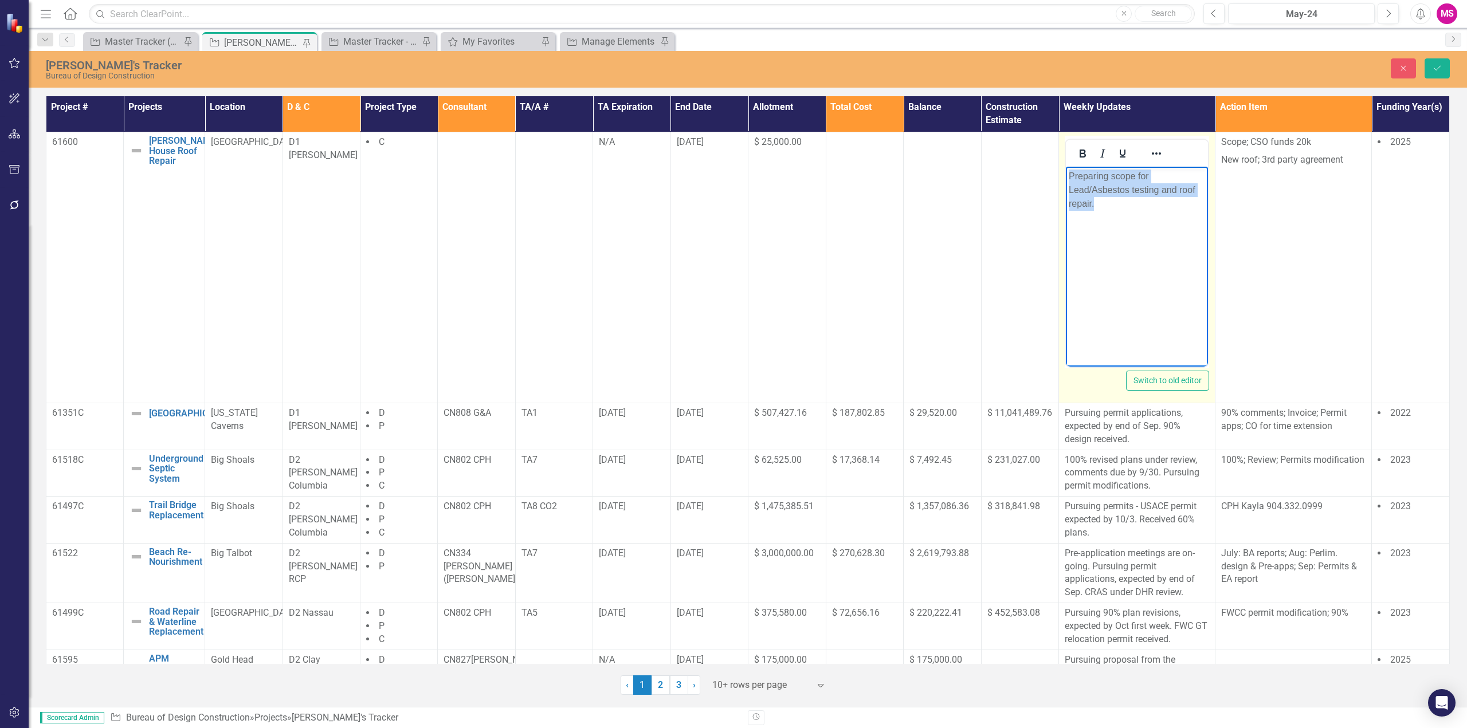
drag, startPoint x: 1099, startPoint y: 210, endPoint x: 1055, endPoint y: 170, distance: 59.2
click at [1066, 170] on html "Preparing scope for Lead/Asbestos testing and roof repair." at bounding box center [1137, 253] width 142 height 172
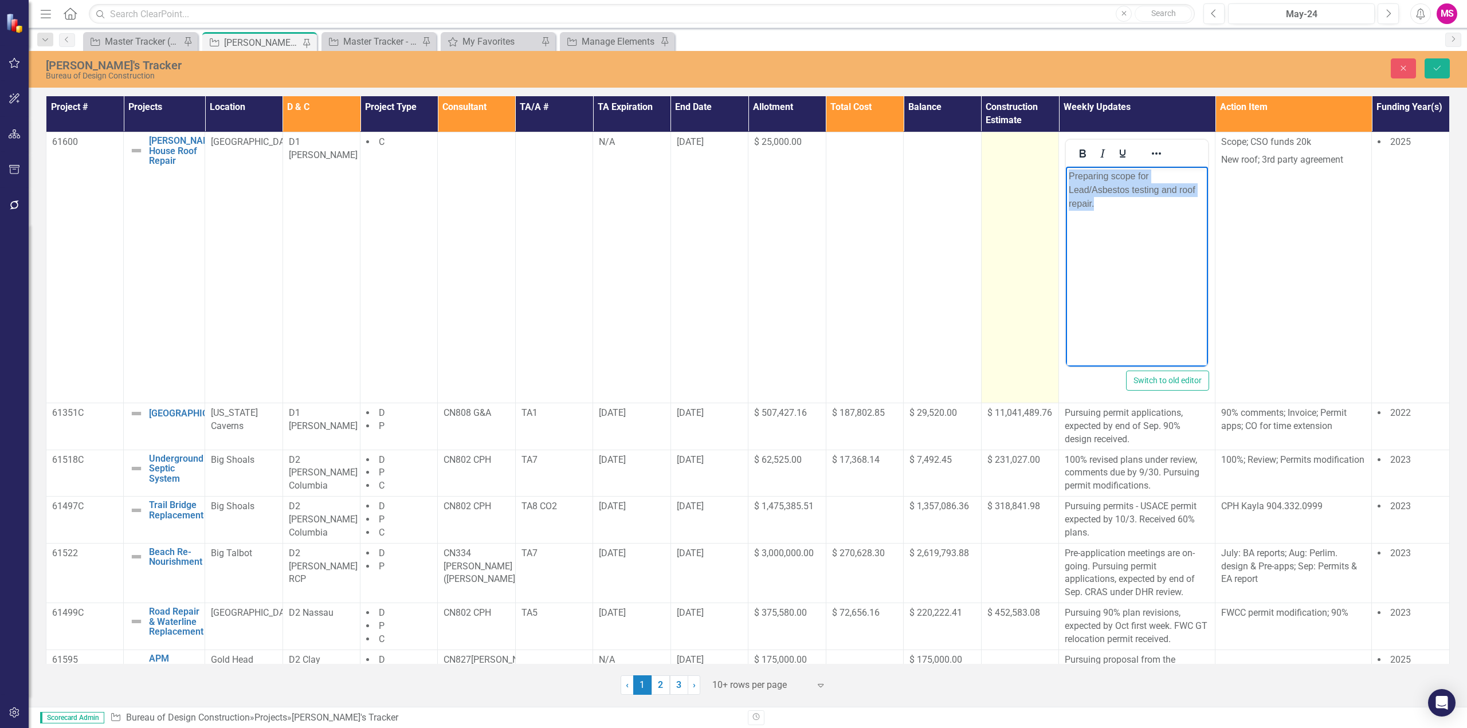
copy p "Preparing scope for Lead/Asbestos testing and roof repair."
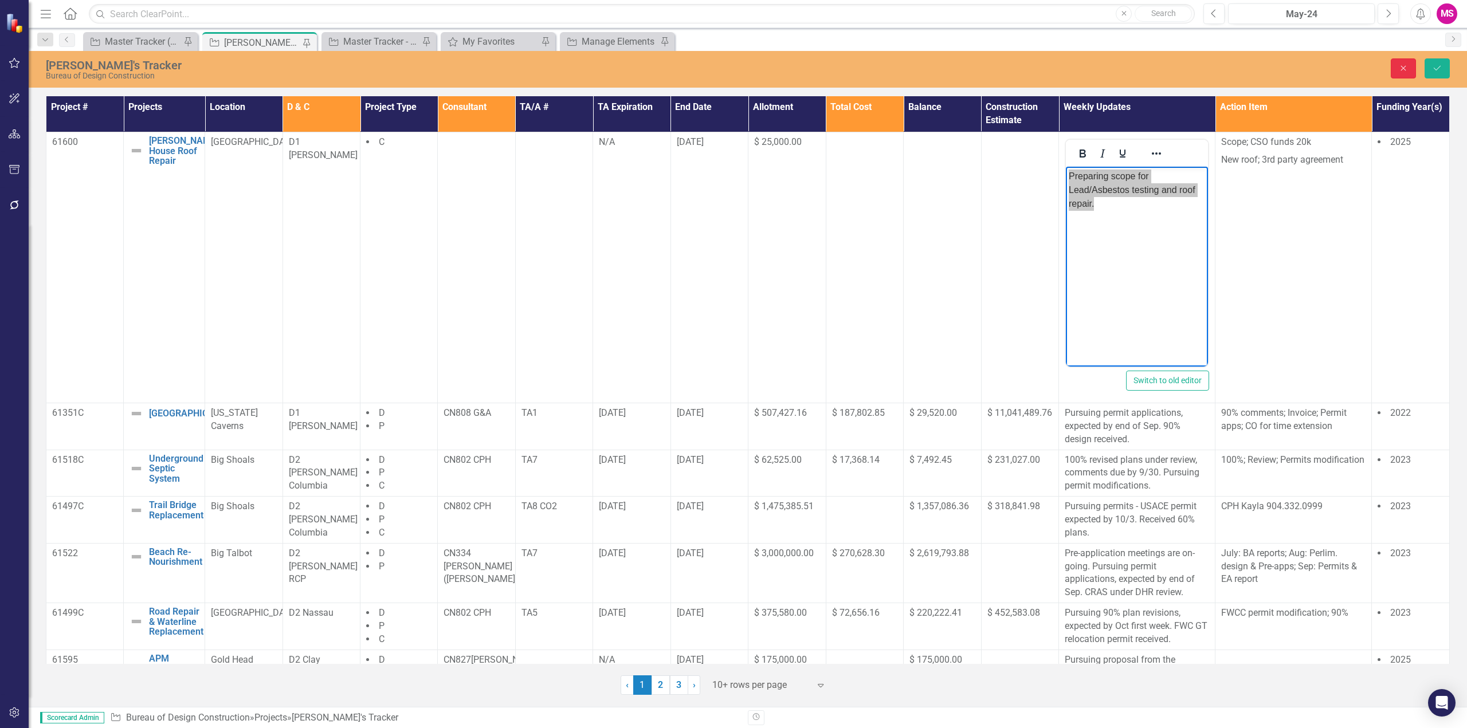
click at [1401, 65] on icon "Close" at bounding box center [1403, 68] width 10 height 8
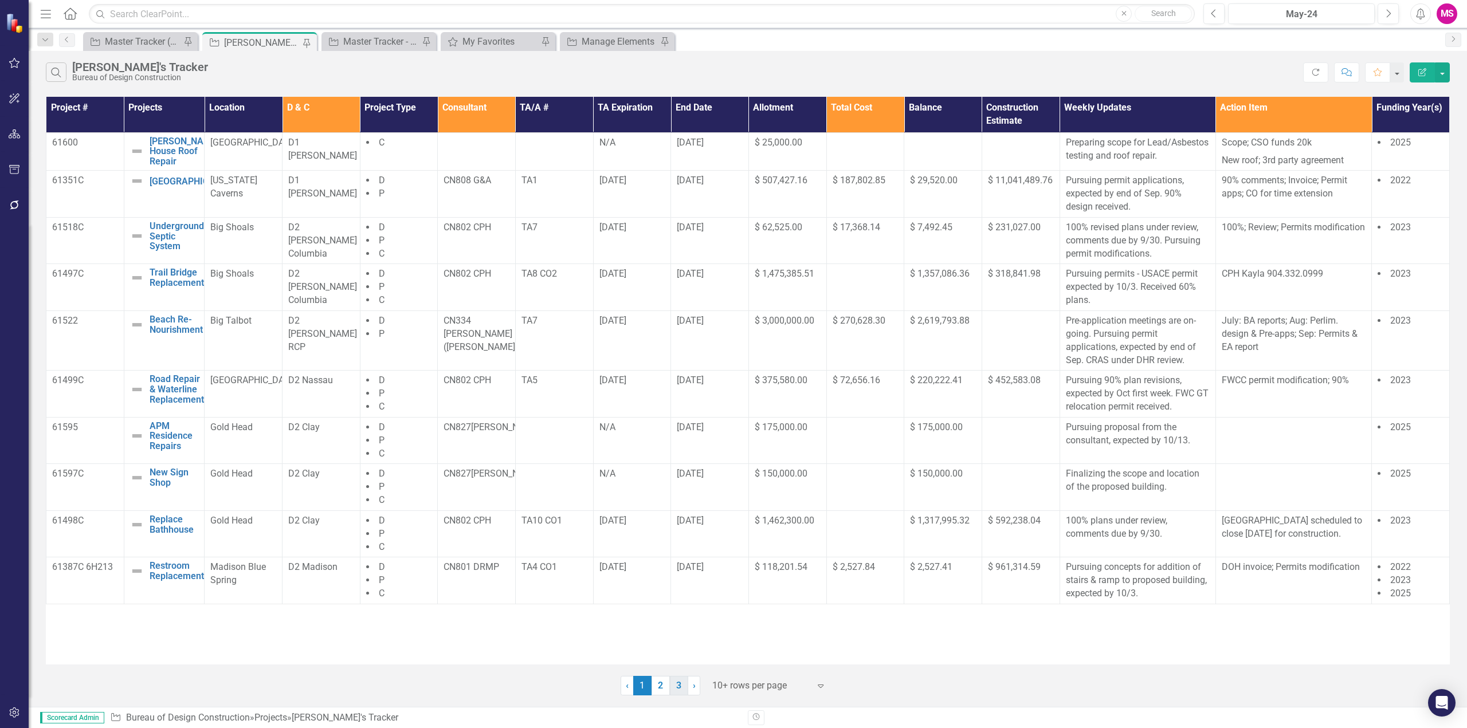
click at [679, 687] on link "3" at bounding box center [679, 685] width 18 height 19
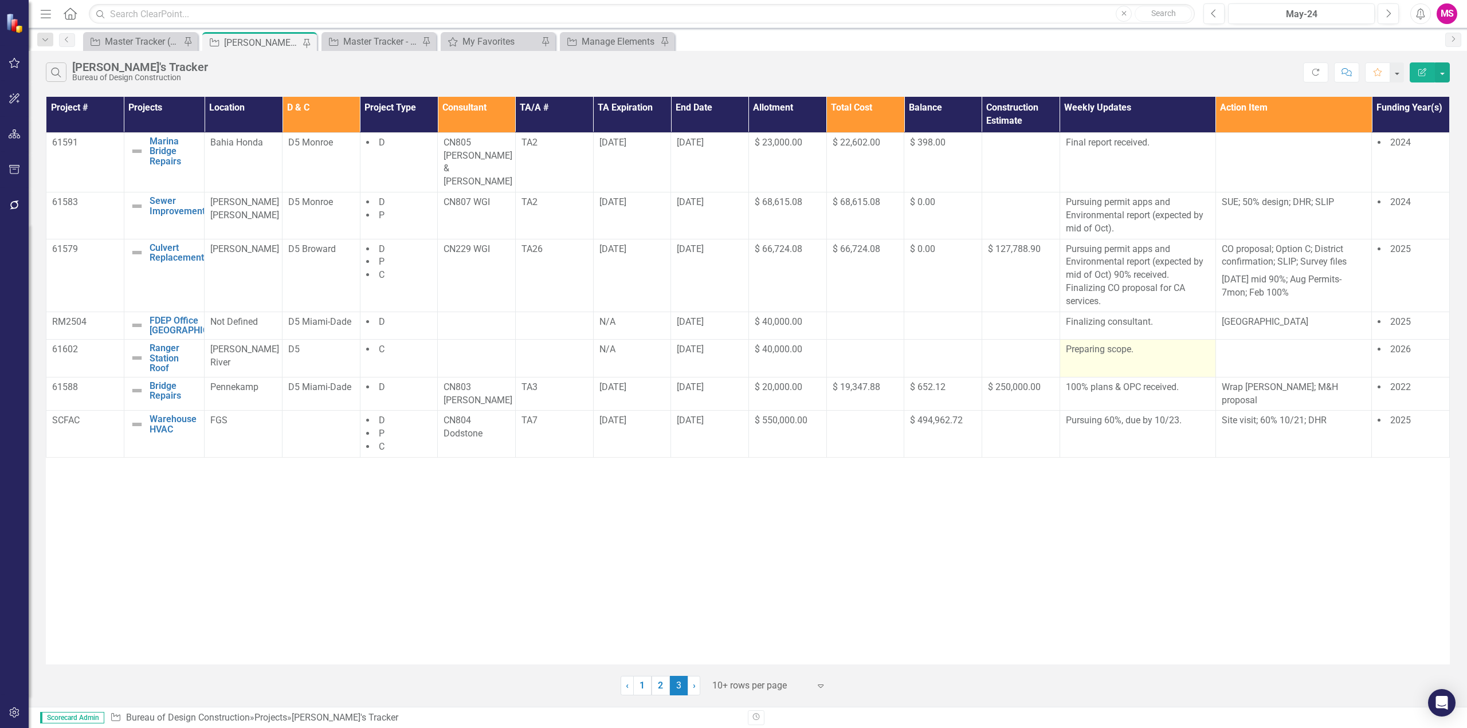
click at [1101, 343] on p "Preparing scope." at bounding box center [1138, 349] width 144 height 13
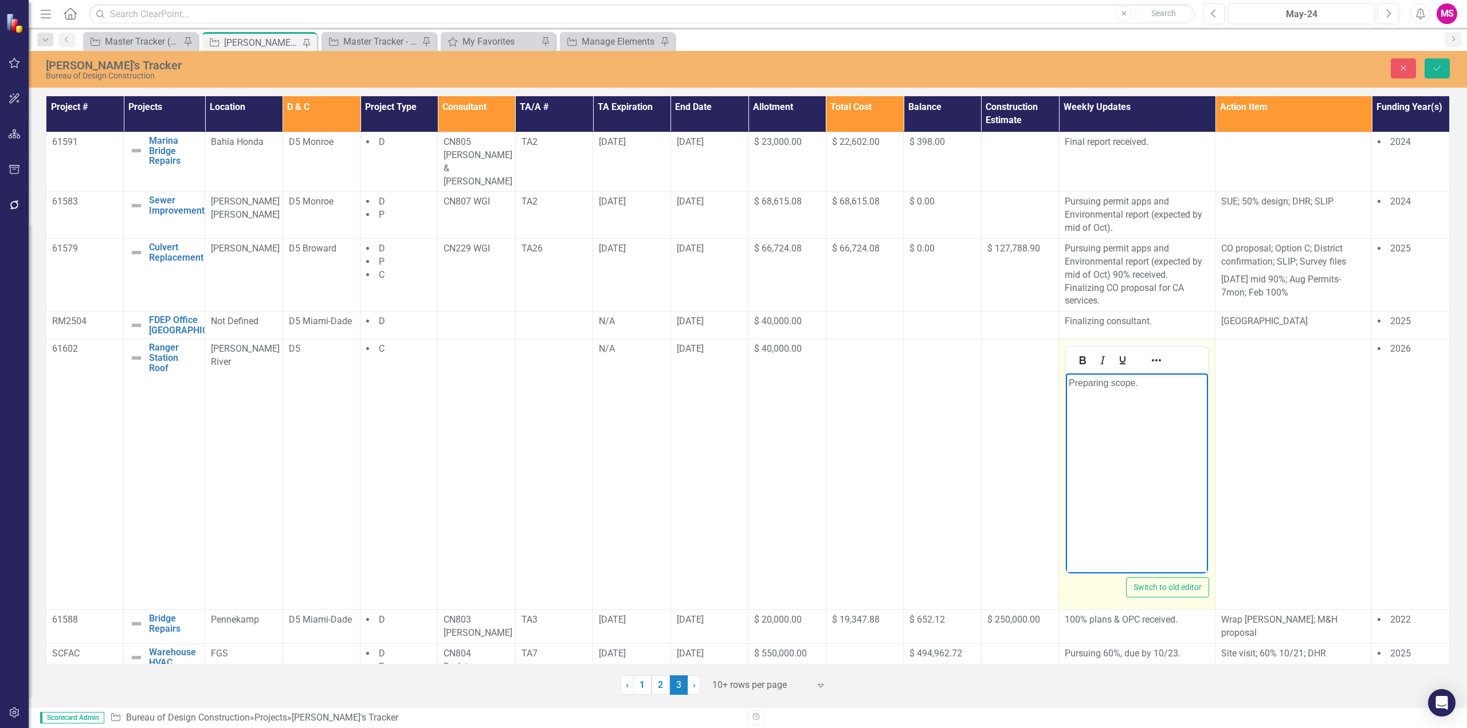
drag, startPoint x: 1145, startPoint y: 380, endPoint x: 2081, endPoint y: 752, distance: 1007.0
click at [1066, 390] on html "Preparing scope." at bounding box center [1137, 460] width 142 height 172
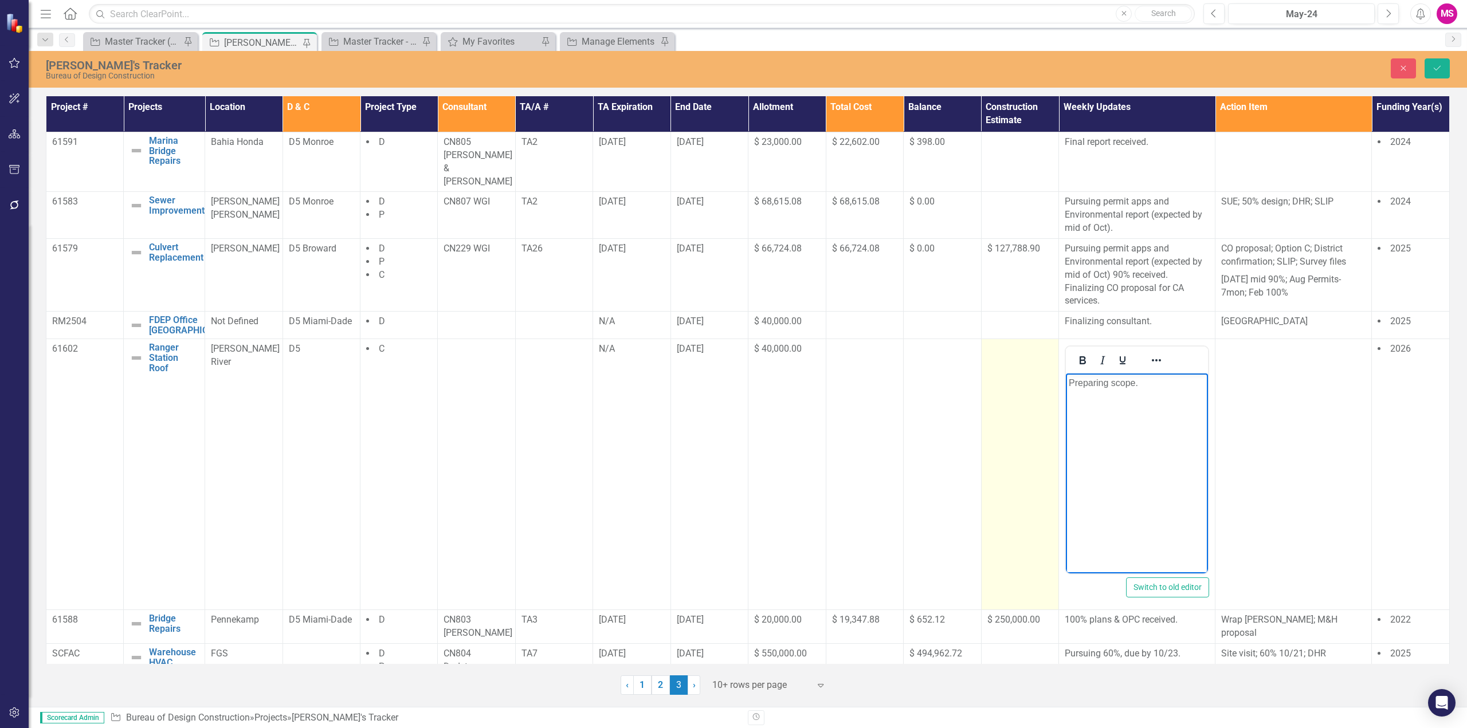
paste body "Rich Text Area. Press ALT-0 for help."
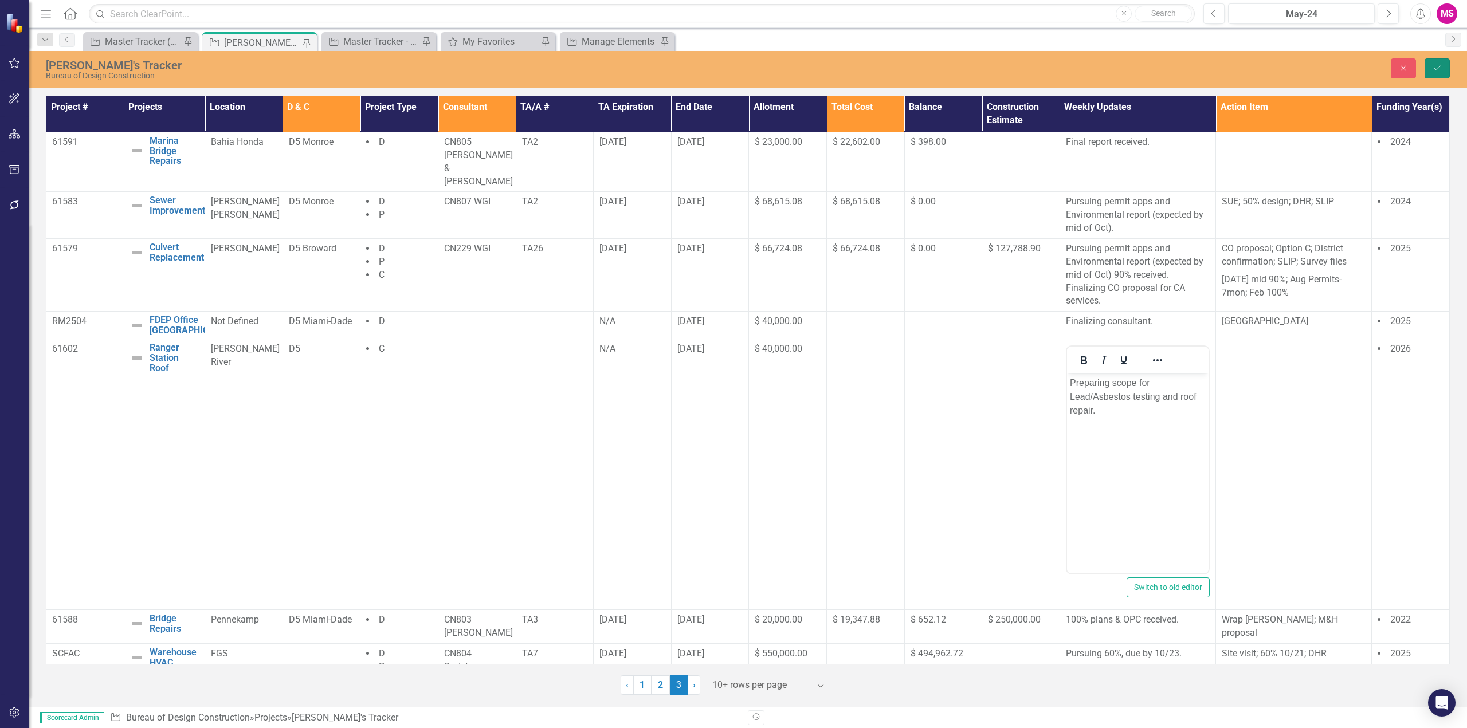
click at [1430, 68] on button "Save" at bounding box center [1436, 68] width 25 height 20
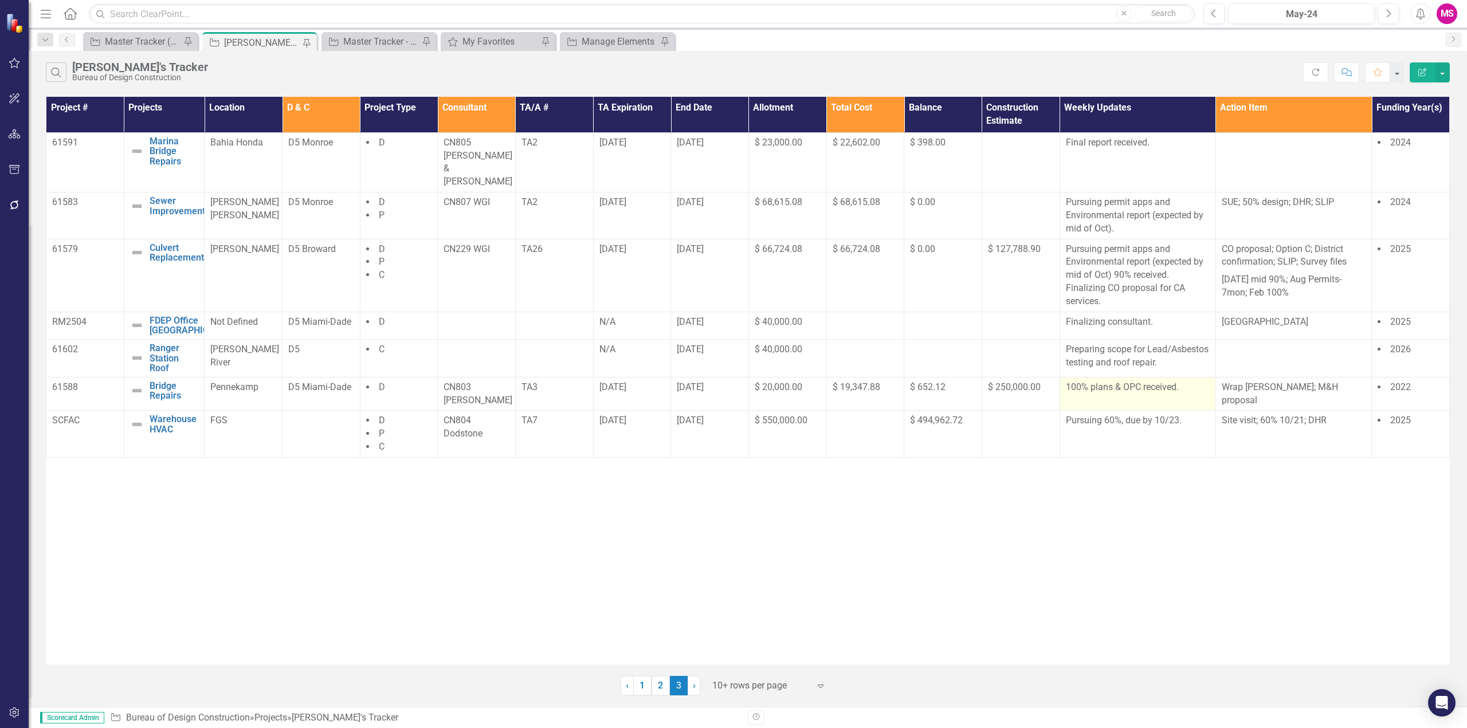
click at [1123, 384] on p "100% plans & OPC received." at bounding box center [1138, 387] width 144 height 13
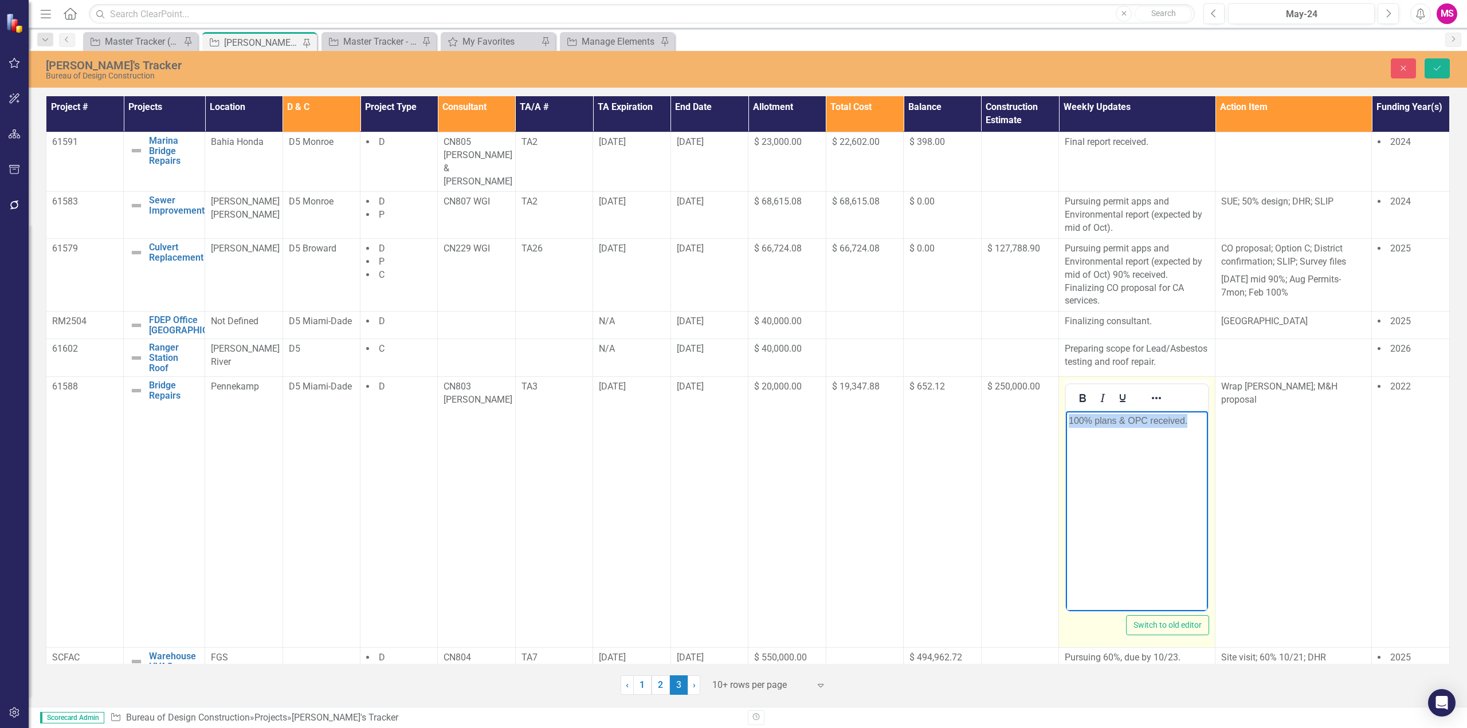
drag, startPoint x: 1202, startPoint y: 420, endPoint x: 1043, endPoint y: 421, distance: 159.8
click at [1066, 421] on html "100% plans & OPC received." at bounding box center [1137, 497] width 142 height 172
click at [1068, 420] on body "New consultant" at bounding box center [1137, 497] width 142 height 172
click at [1185, 419] on p "Finalizing new consultant" at bounding box center [1137, 421] width 136 height 14
click at [1435, 65] on icon "Save" at bounding box center [1437, 68] width 10 height 8
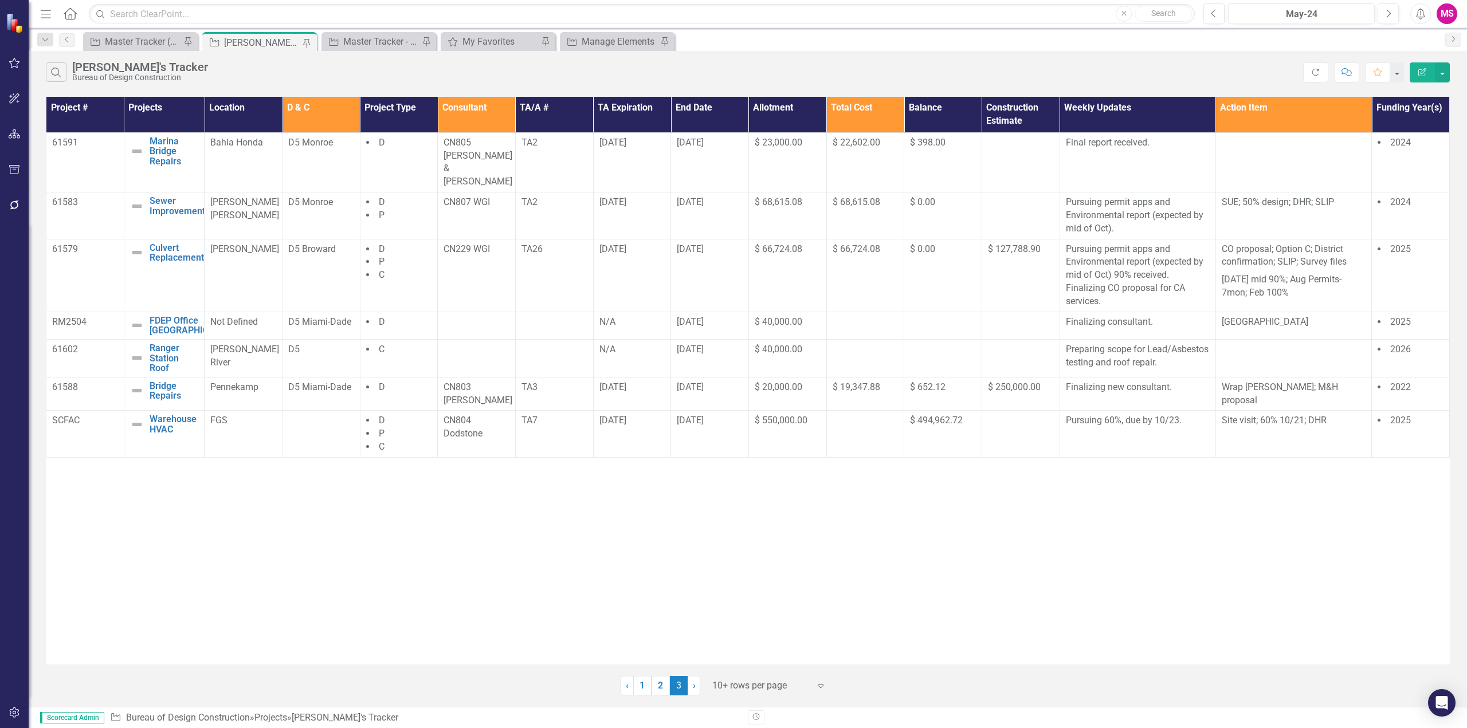
click at [945, 577] on div "Project # Projects Location D & C Project Type Consultant TA/A # TA Expiration …" at bounding box center [748, 381] width 1404 height 568
click at [938, 574] on div "Project # Projects Location D & C Project Type Consultant TA/A # TA Expiration …" at bounding box center [748, 381] width 1404 height 568
click at [1444, 75] on button "button" at bounding box center [1441, 72] width 15 height 20
click at [1398, 119] on link "PDF Export to PDF" at bounding box center [1403, 116] width 91 height 21
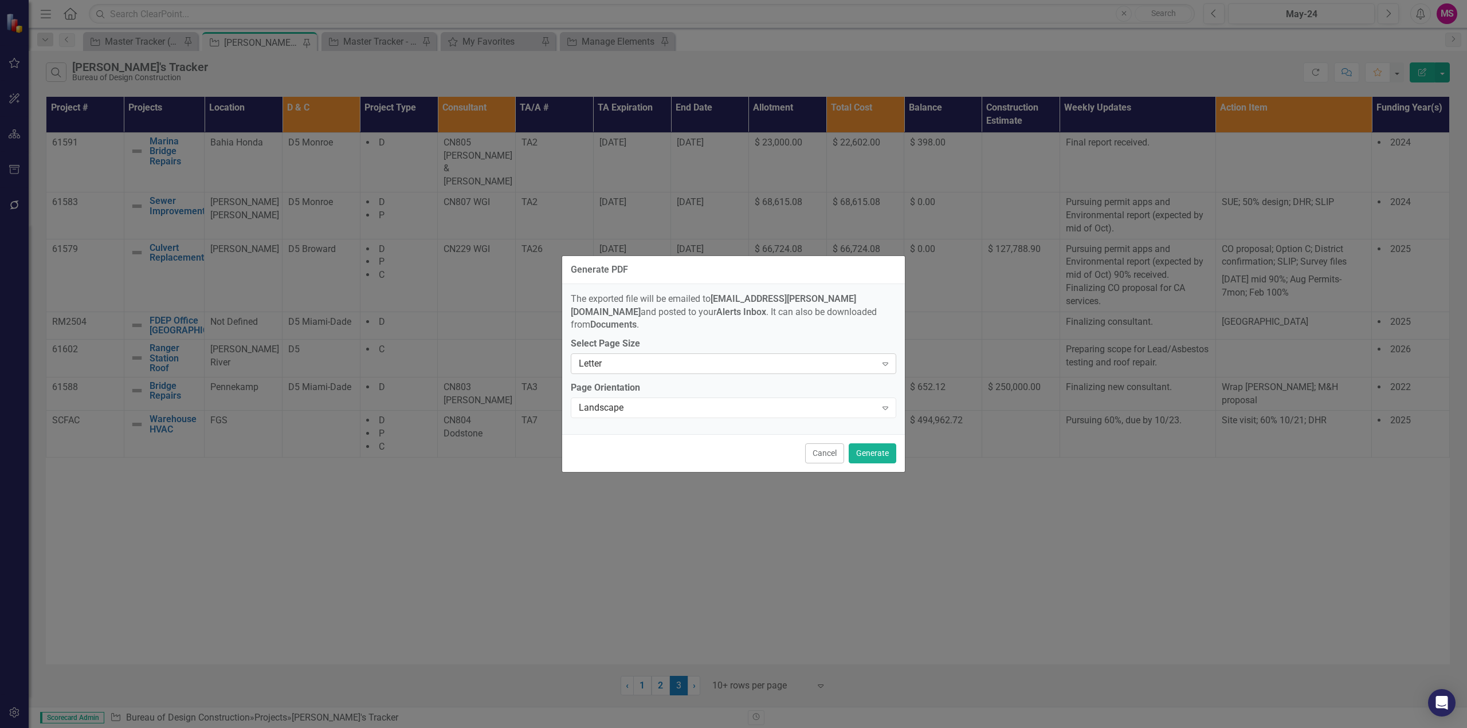
click at [629, 357] on div "Letter" at bounding box center [727, 363] width 297 height 13
click at [689, 452] on div "Cancel Generate" at bounding box center [733, 453] width 343 height 38
drag, startPoint x: 861, startPoint y: 450, endPoint x: 881, endPoint y: 451, distance: 19.5
click at [862, 450] on button "Generate" at bounding box center [872, 453] width 48 height 20
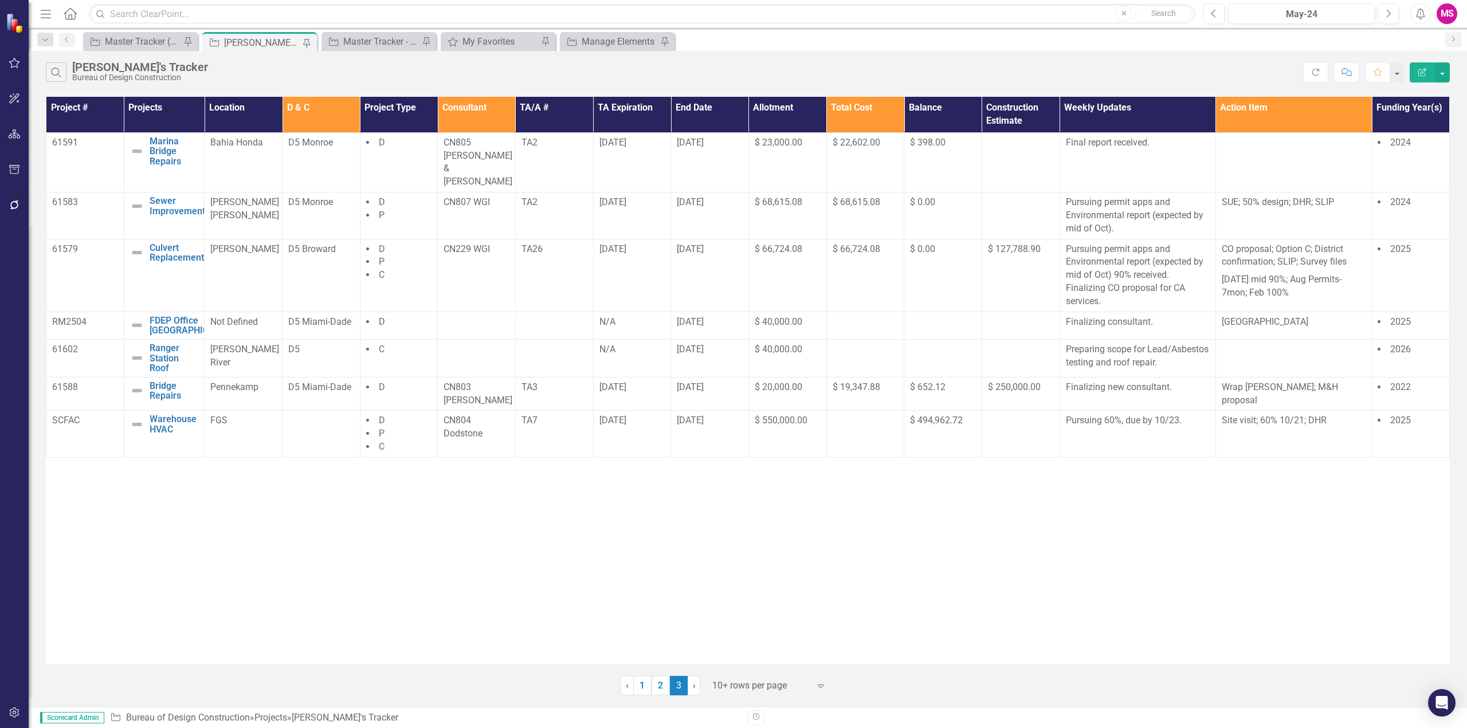
click at [764, 684] on div at bounding box center [760, 685] width 97 height 15
click at [737, 662] on div "Display All Rows" at bounding box center [771, 665] width 108 height 13
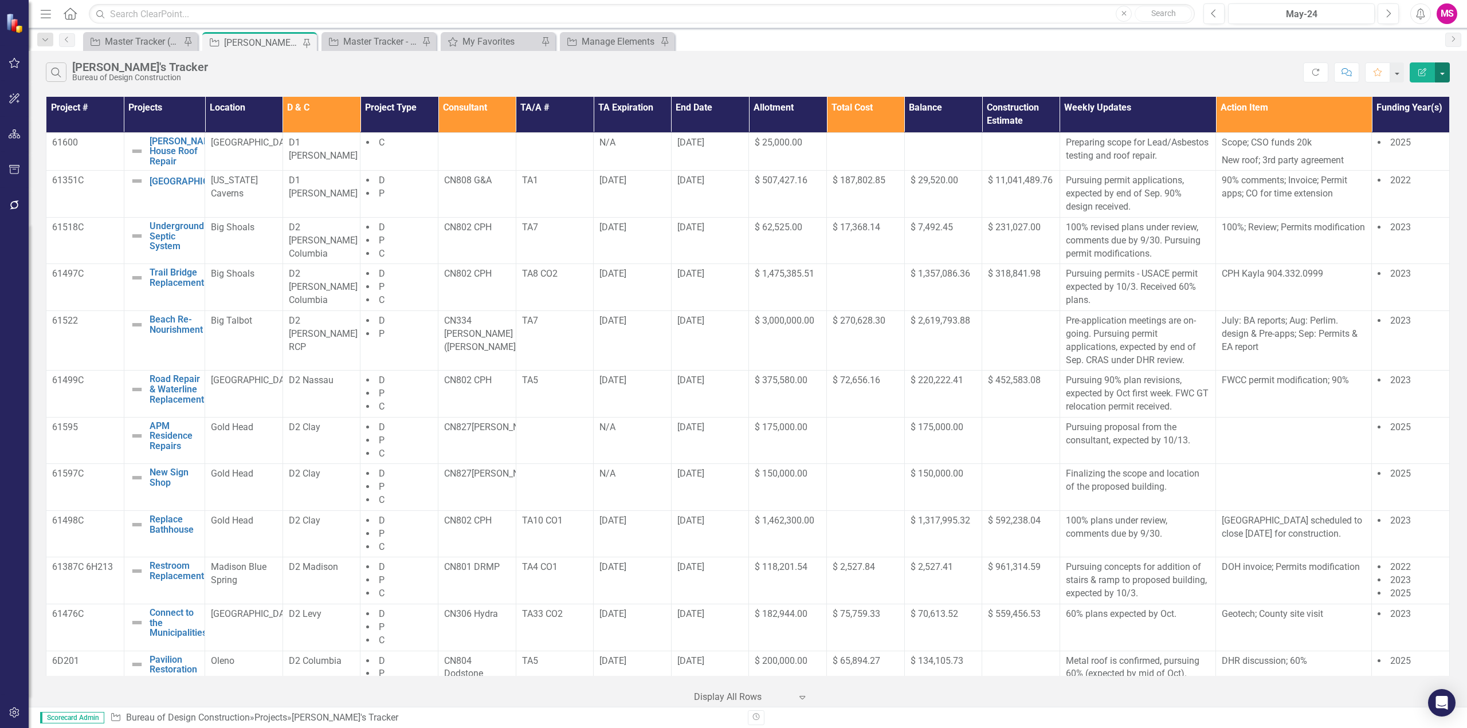
drag, startPoint x: 1443, startPoint y: 68, endPoint x: 1439, endPoint y: 72, distance: 6.1
click at [1443, 68] on button "button" at bounding box center [1441, 72] width 15 height 20
click at [1404, 120] on link "PDF Export to PDF" at bounding box center [1403, 116] width 91 height 21
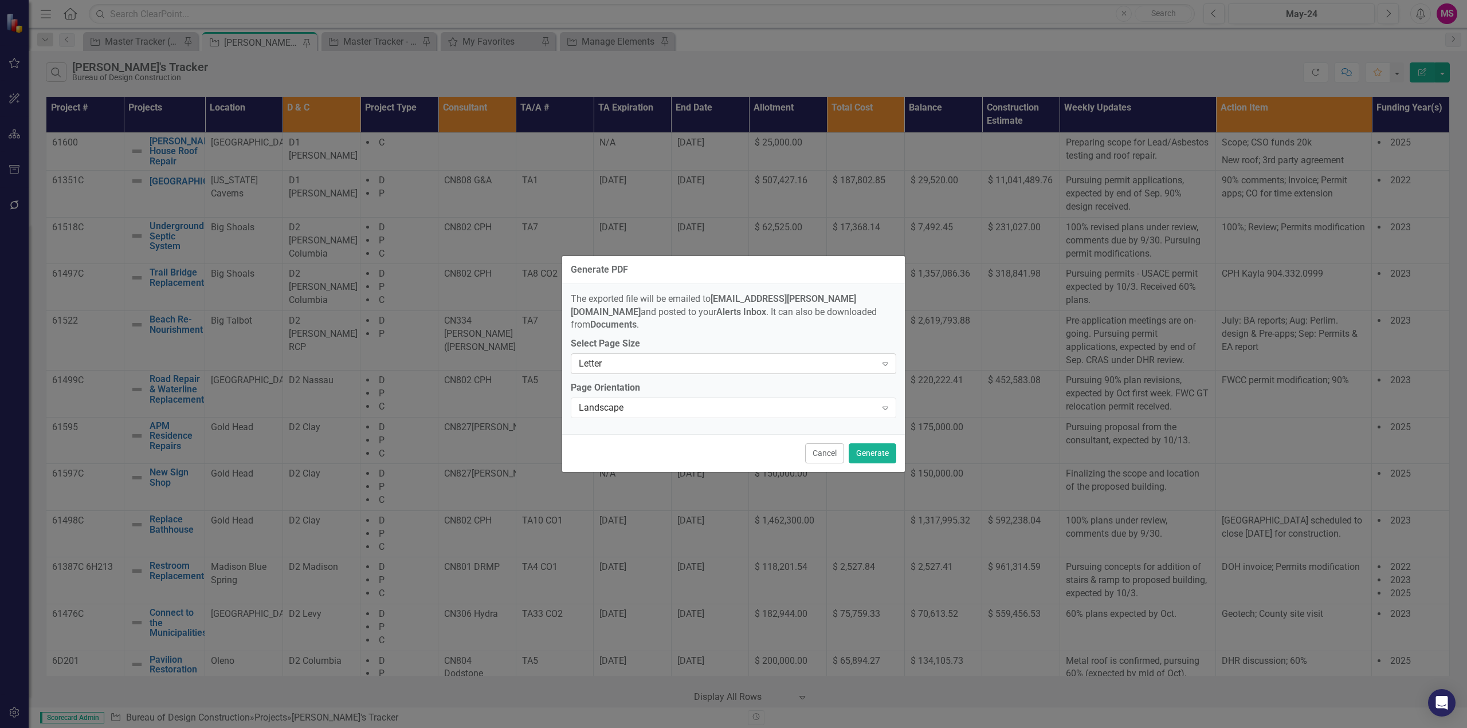
click at [756, 357] on div "Letter" at bounding box center [727, 363] width 297 height 13
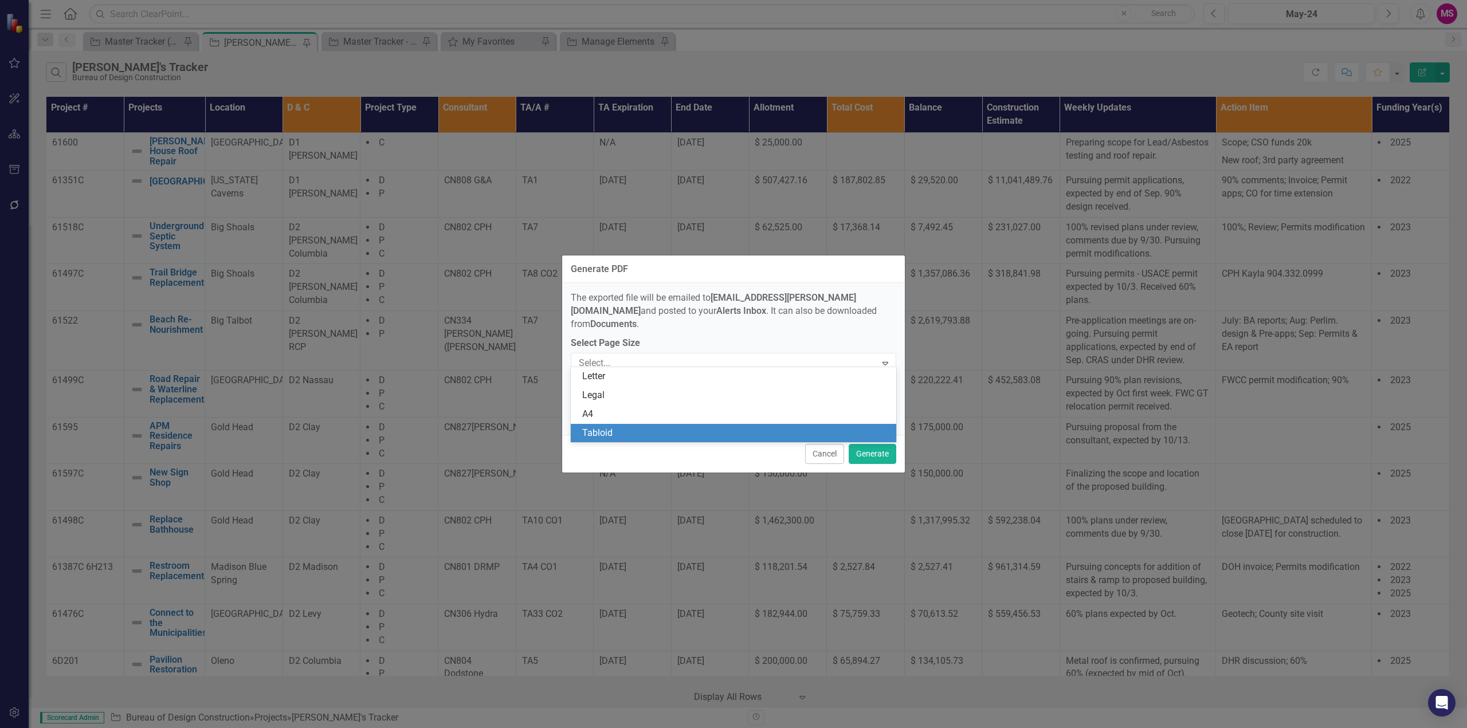
click at [659, 430] on div "Tabloid" at bounding box center [735, 433] width 307 height 13
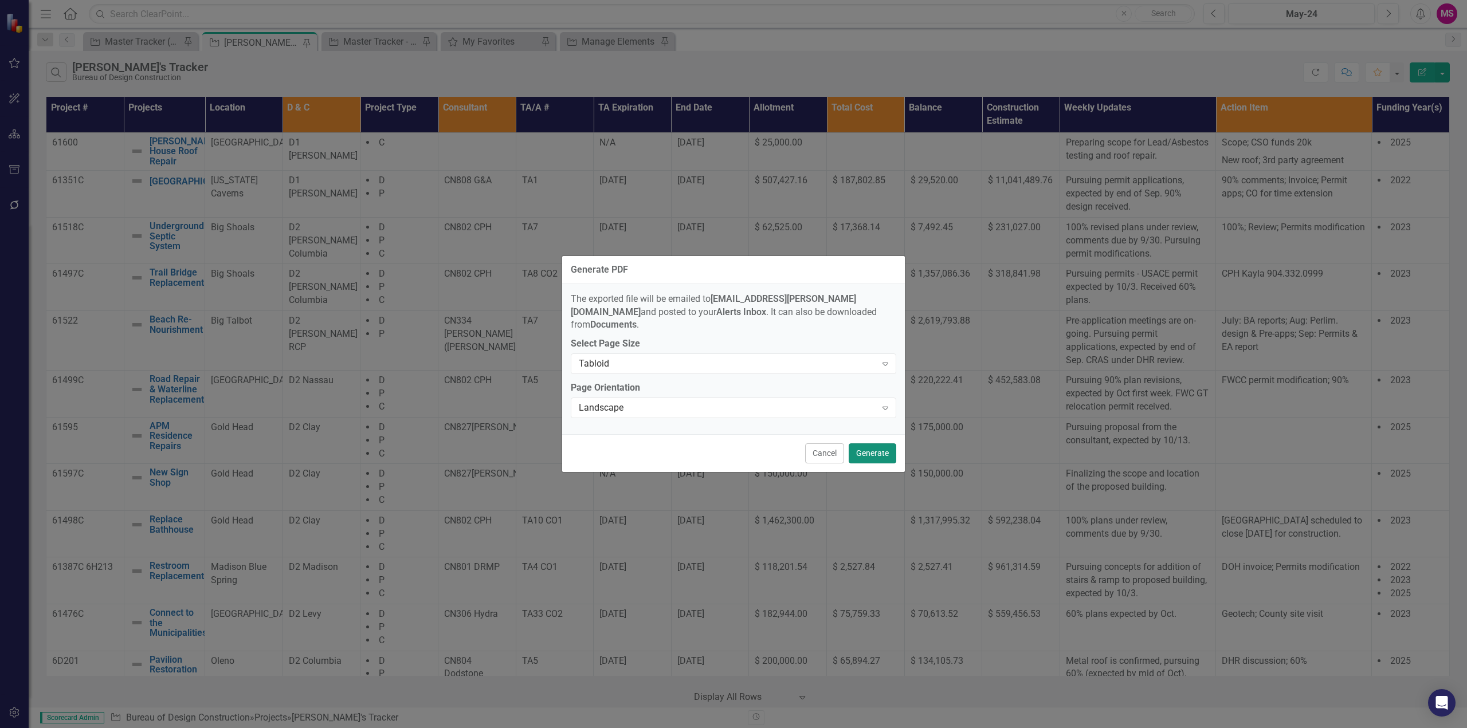
click at [883, 445] on button "Generate" at bounding box center [872, 453] width 48 height 20
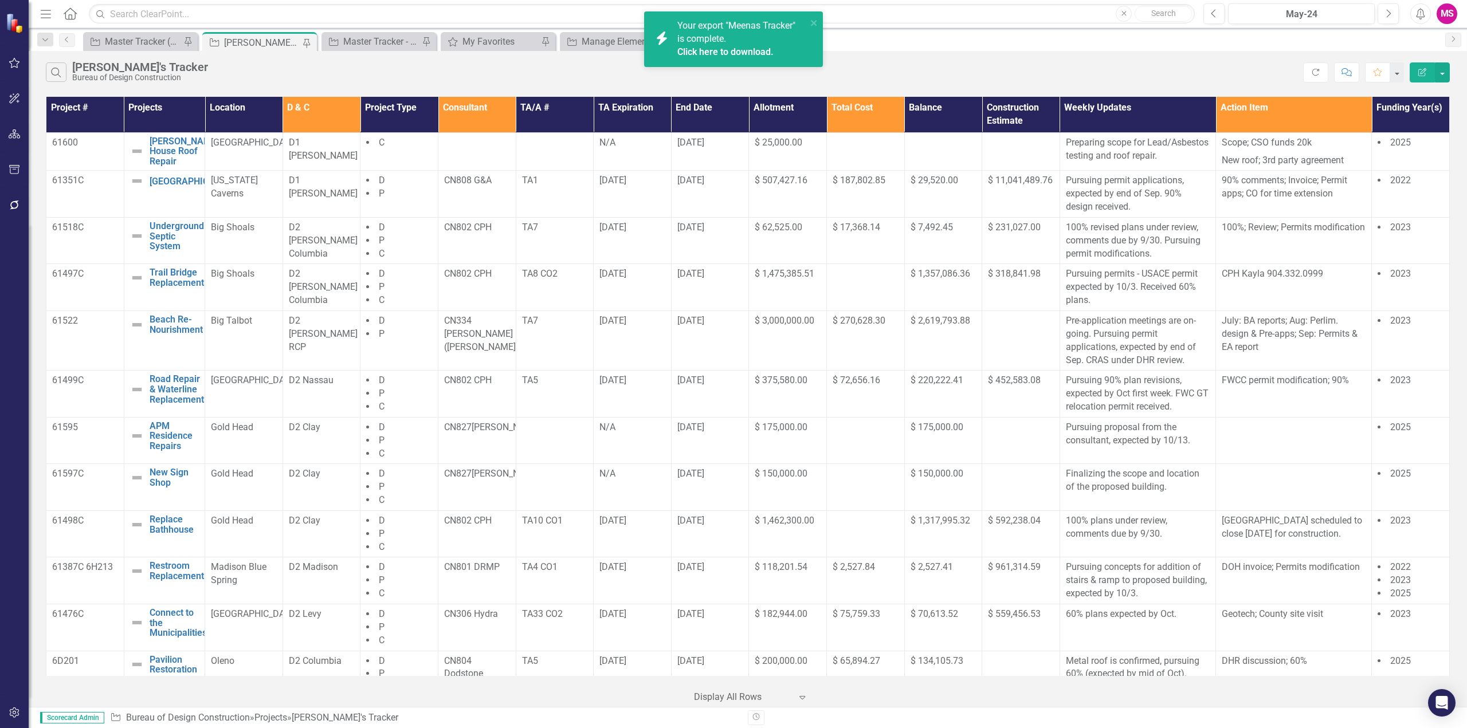
drag, startPoint x: 1382, startPoint y: 2, endPoint x: 705, endPoint y: 48, distance: 678.7
click at [705, 48] on link "Click here to download." at bounding box center [725, 51] width 96 height 11
